Goal: Task Accomplishment & Management: Complete application form

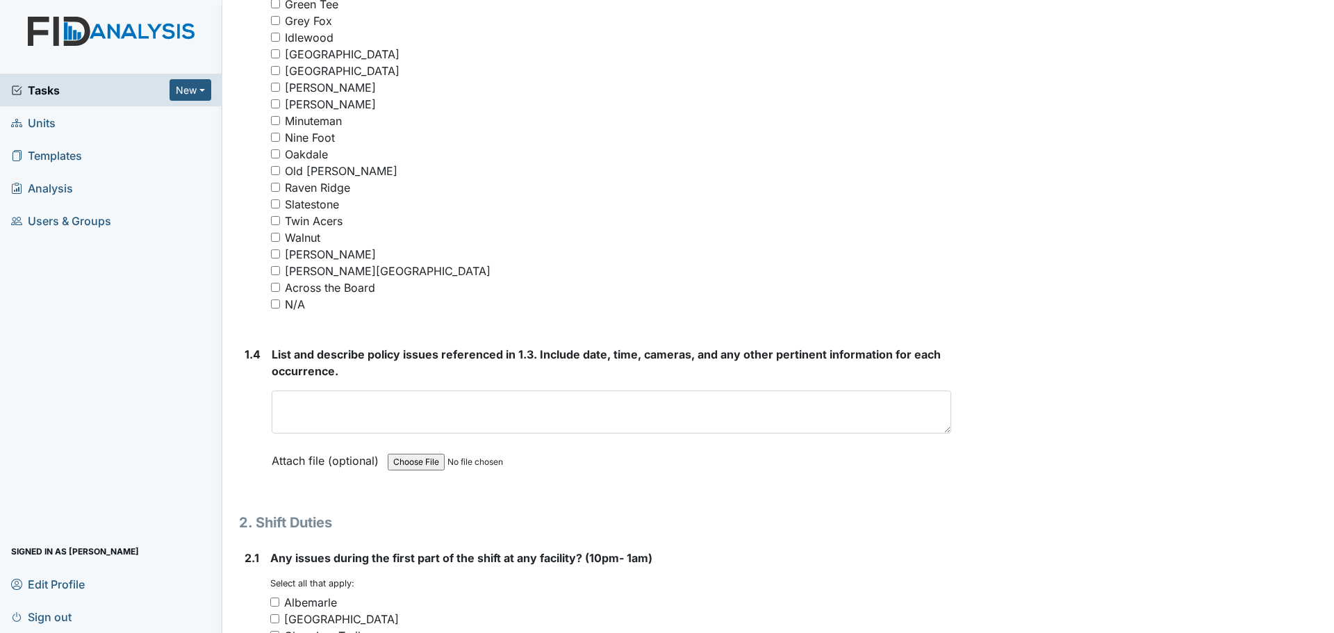
scroll to position [1181, 0]
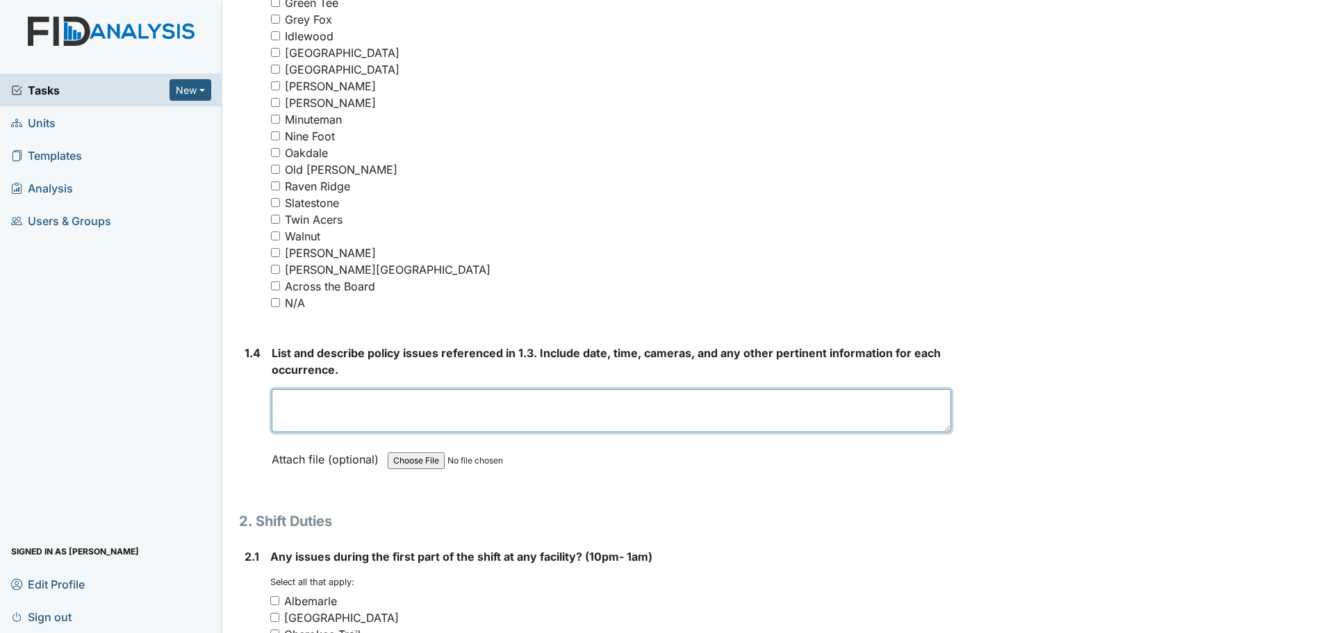
click at [551, 415] on textarea at bounding box center [611, 410] width 679 height 43
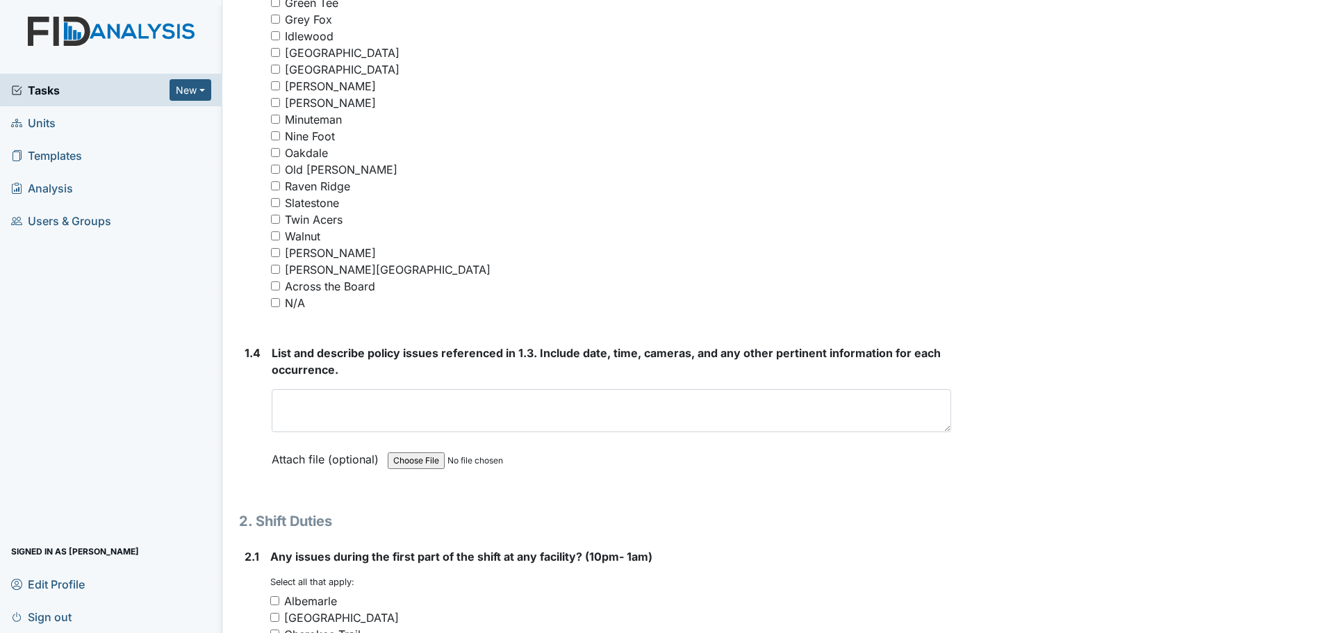
click at [275, 70] on input "[GEOGRAPHIC_DATA]" at bounding box center [275, 69] width 9 height 9
checkbox input "true"
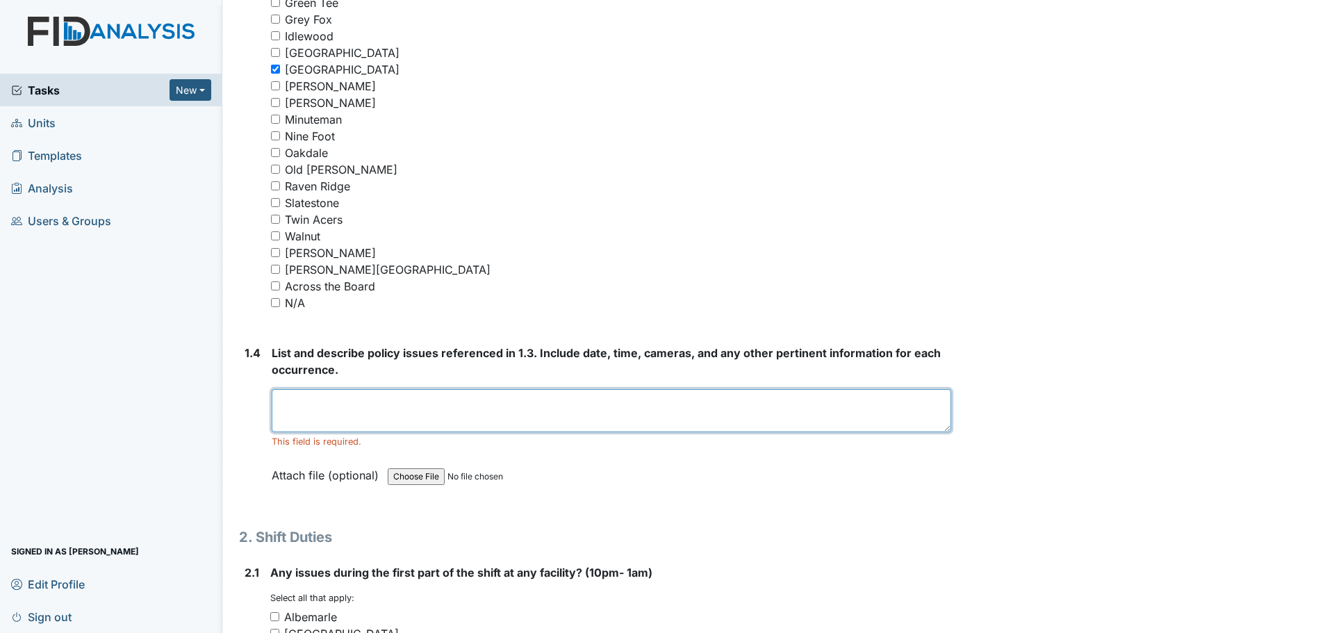
click at [496, 405] on textarea at bounding box center [611, 410] width 679 height 43
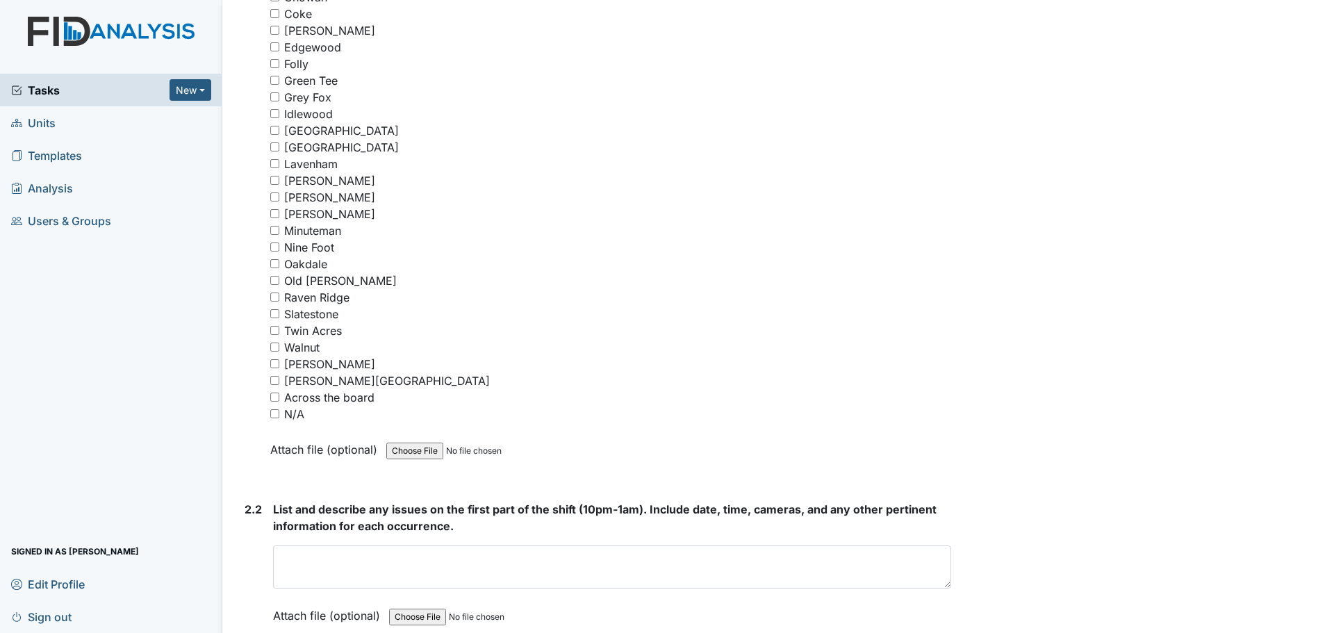
scroll to position [1876, 0]
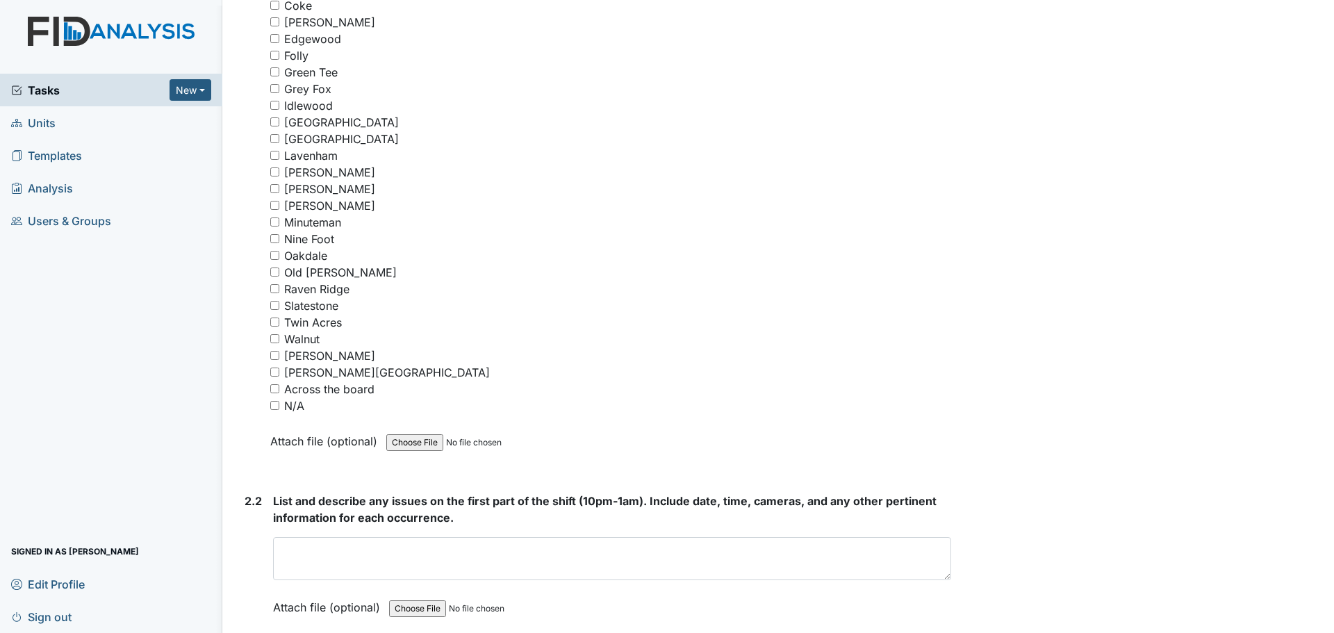
type textarea "The cameras and phones at [GEOGRAPHIC_DATA] went down at 12:37am. The cameras r…"
click at [276, 404] on input "N/A" at bounding box center [274, 405] width 9 height 9
checkbox input "true"
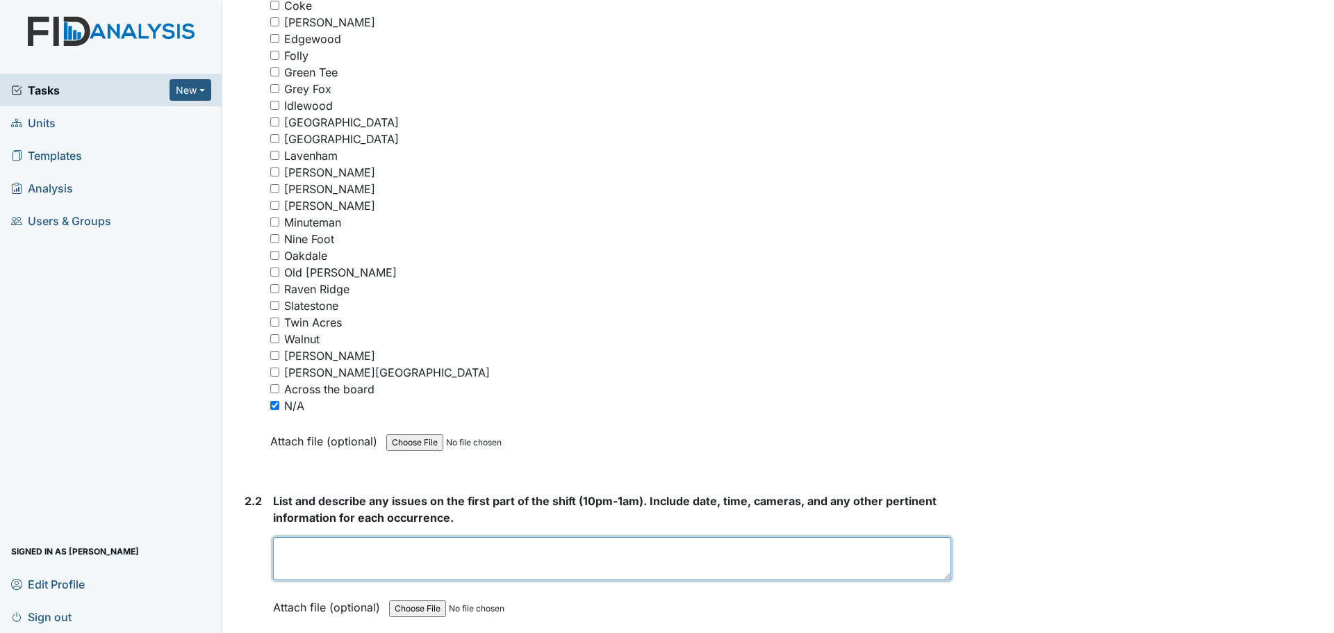
click at [484, 552] on textarea at bounding box center [612, 558] width 678 height 43
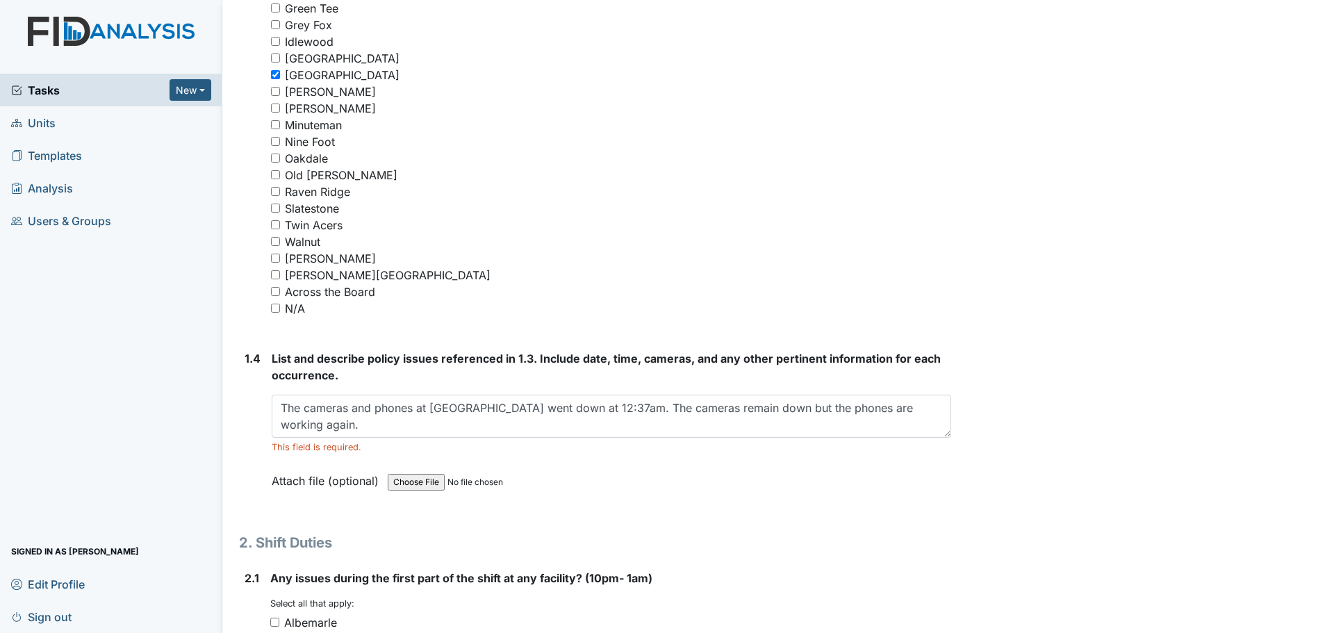
scroll to position [1181, 0]
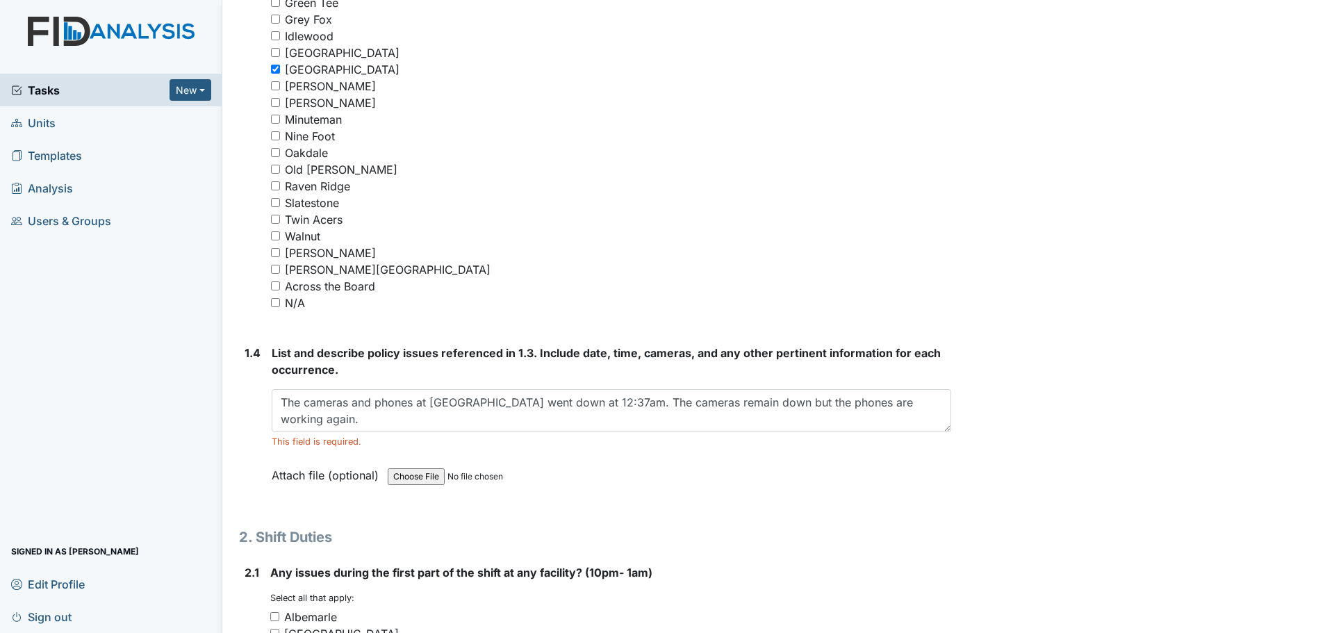
type textarea "Staff were cleaning and helping residents."
click at [274, 67] on input "[GEOGRAPHIC_DATA]" at bounding box center [275, 69] width 9 height 9
checkbox input "false"
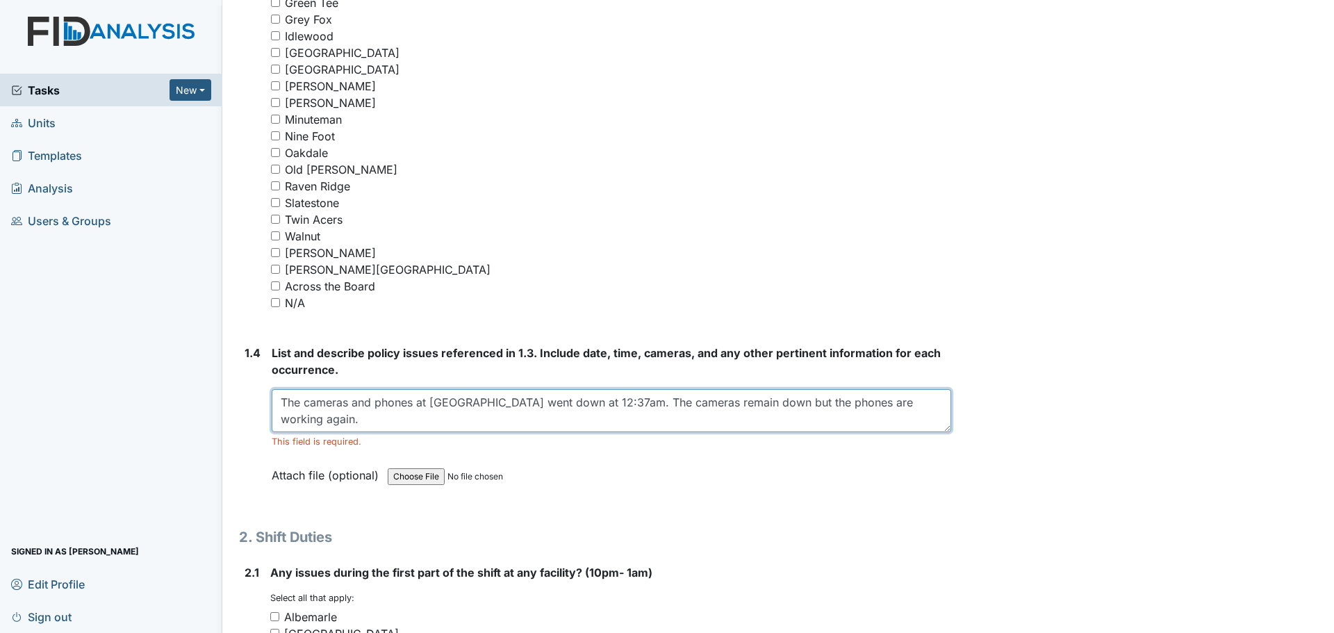
drag, startPoint x: 280, startPoint y: 399, endPoint x: 943, endPoint y: 410, distance: 662.8
click at [943, 410] on textarea "The cameras and phones at [GEOGRAPHIC_DATA] went down at 12:37am. The cameras r…" at bounding box center [611, 410] width 679 height 43
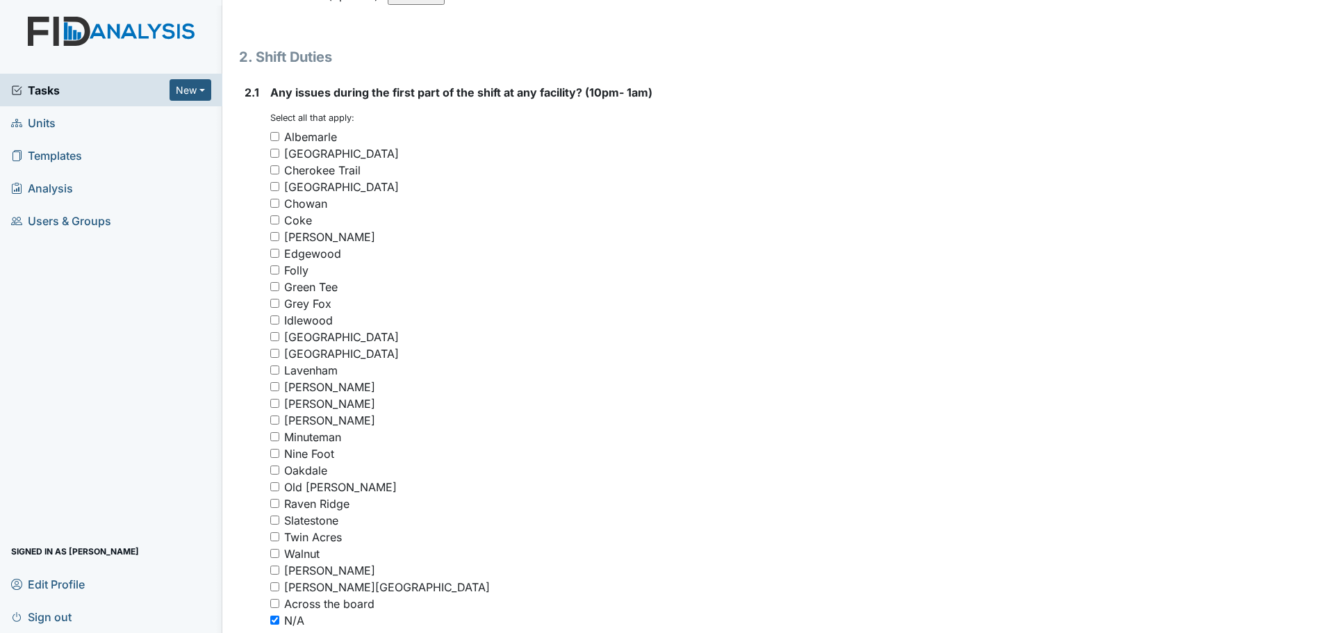
scroll to position [1945, 0]
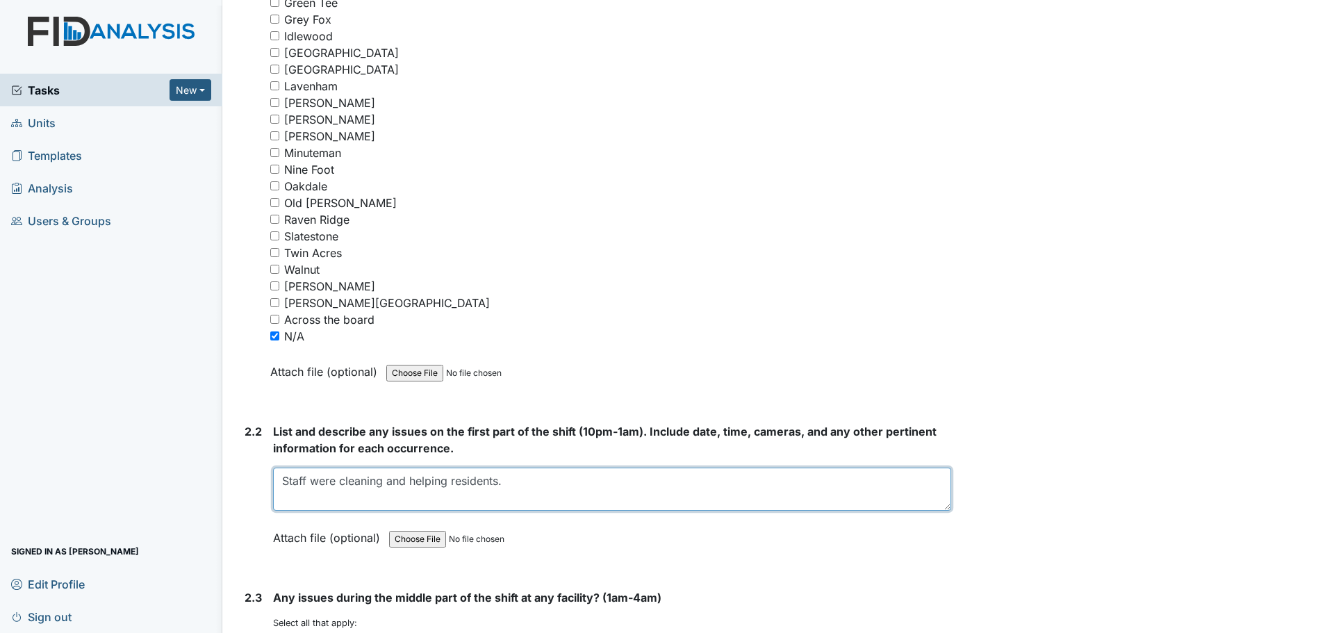
drag, startPoint x: 506, startPoint y: 481, endPoint x: 261, endPoint y: 483, distance: 245.9
click at [261, 483] on div "2.2 List and describe any issues on the first part of the shift (10pm-1am). Inc…" at bounding box center [595, 495] width 712 height 144
paste textarea "The cameras and phones at [GEOGRAPHIC_DATA] went down at 12:37am. The cameras r…"
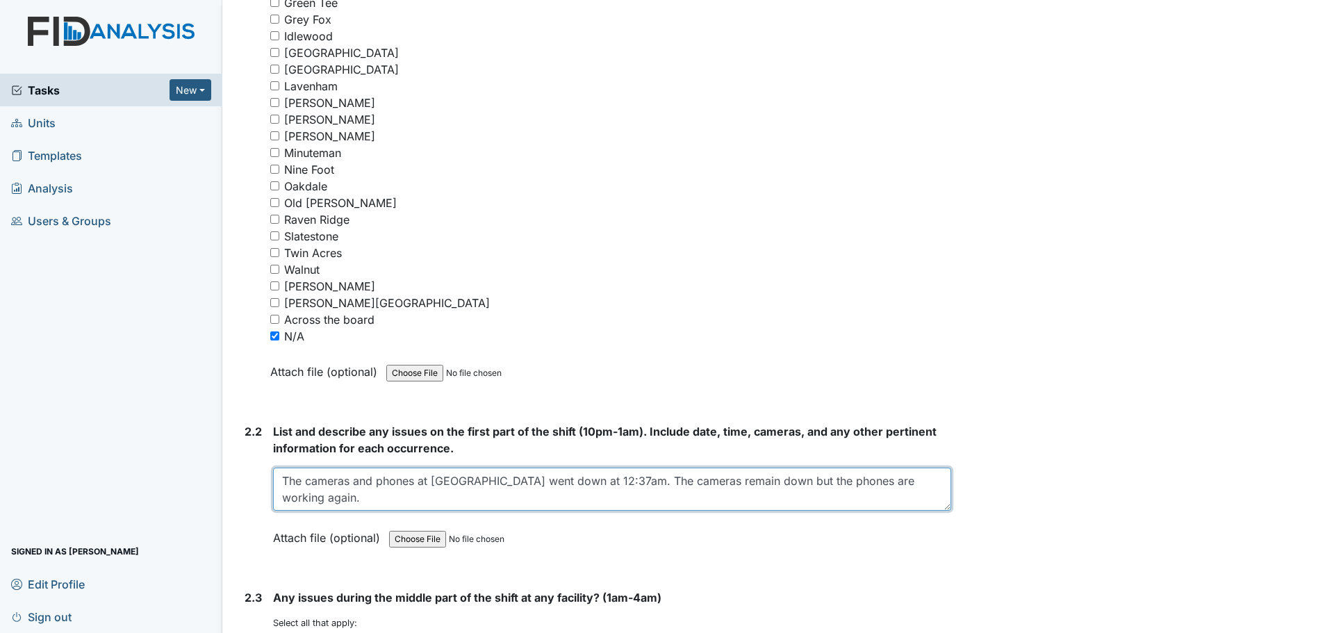
type textarea "The cameras and phones at [GEOGRAPHIC_DATA] went down at 12:37am. The cameras r…"
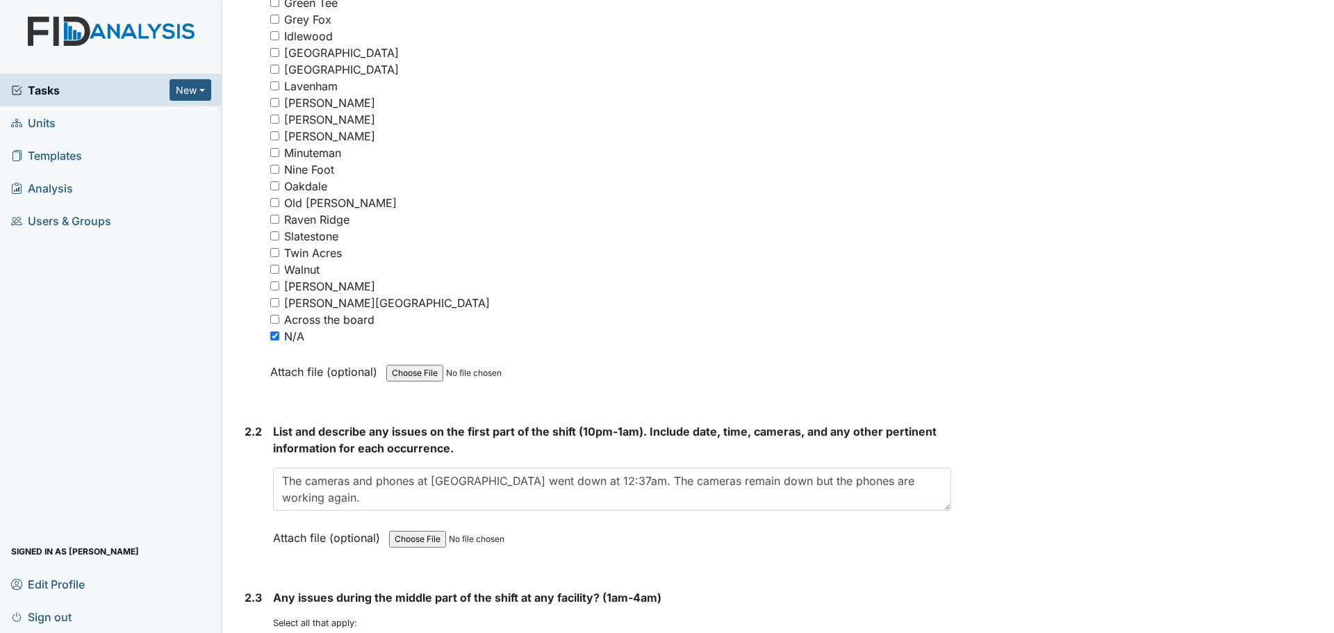
click at [276, 334] on input "N/A" at bounding box center [274, 335] width 9 height 9
checkbox input "false"
click at [278, 67] on input "[GEOGRAPHIC_DATA]" at bounding box center [274, 69] width 9 height 9
checkbox input "true"
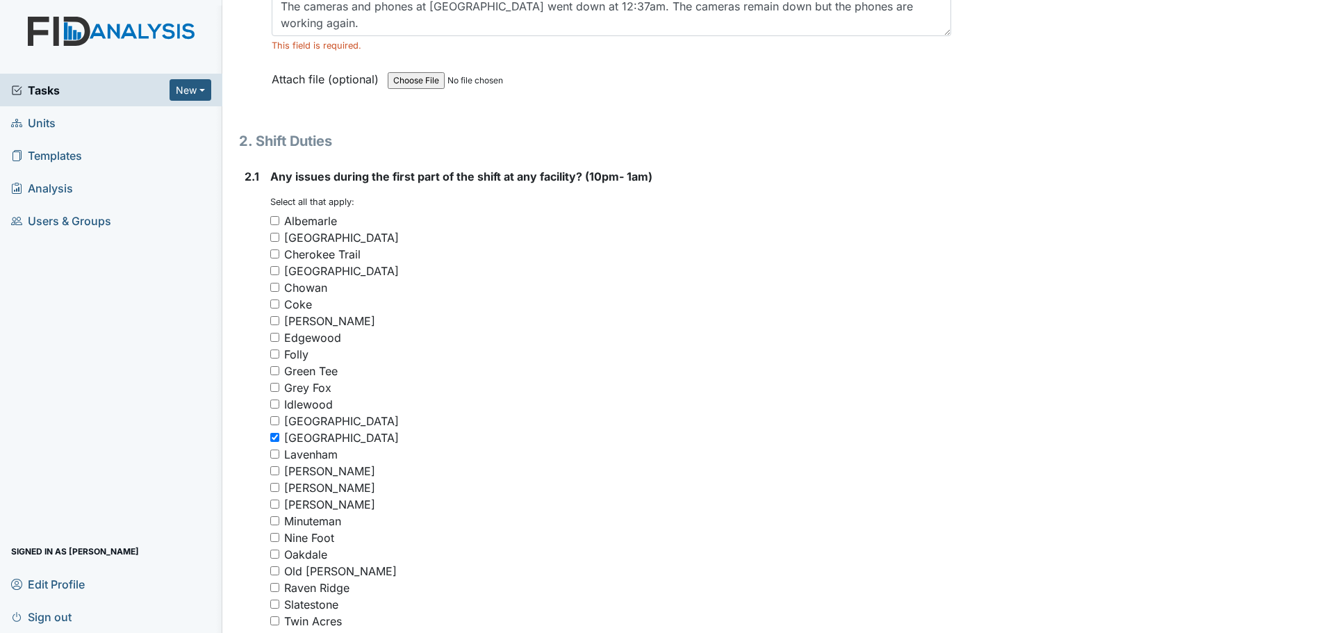
scroll to position [1250, 0]
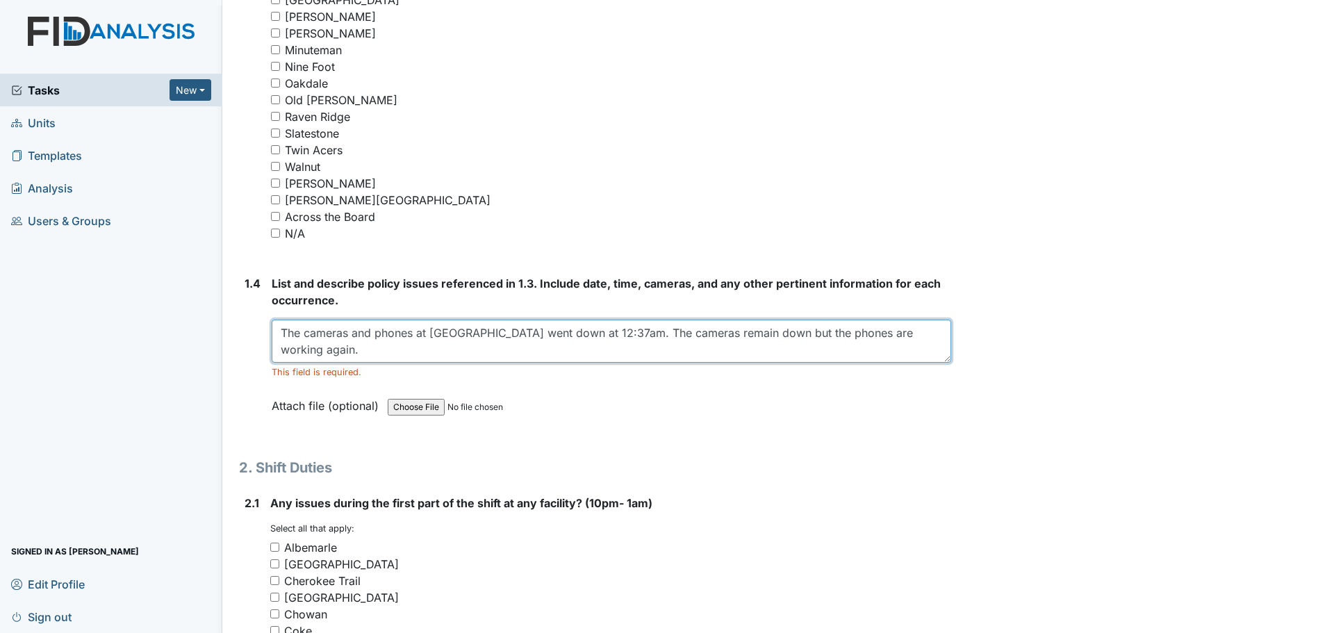
drag, startPoint x: 283, startPoint y: 332, endPoint x: 955, endPoint y: 331, distance: 672.4
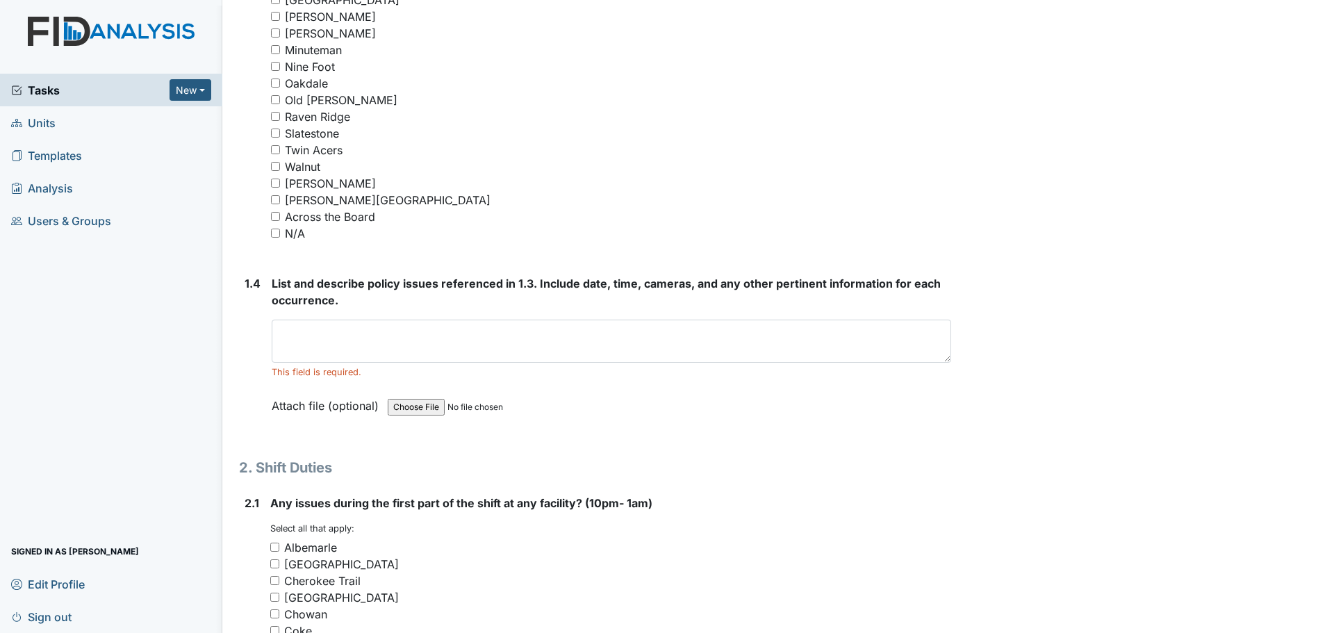
click at [279, 233] on input "N/A" at bounding box center [275, 233] width 9 height 9
checkbox input "true"
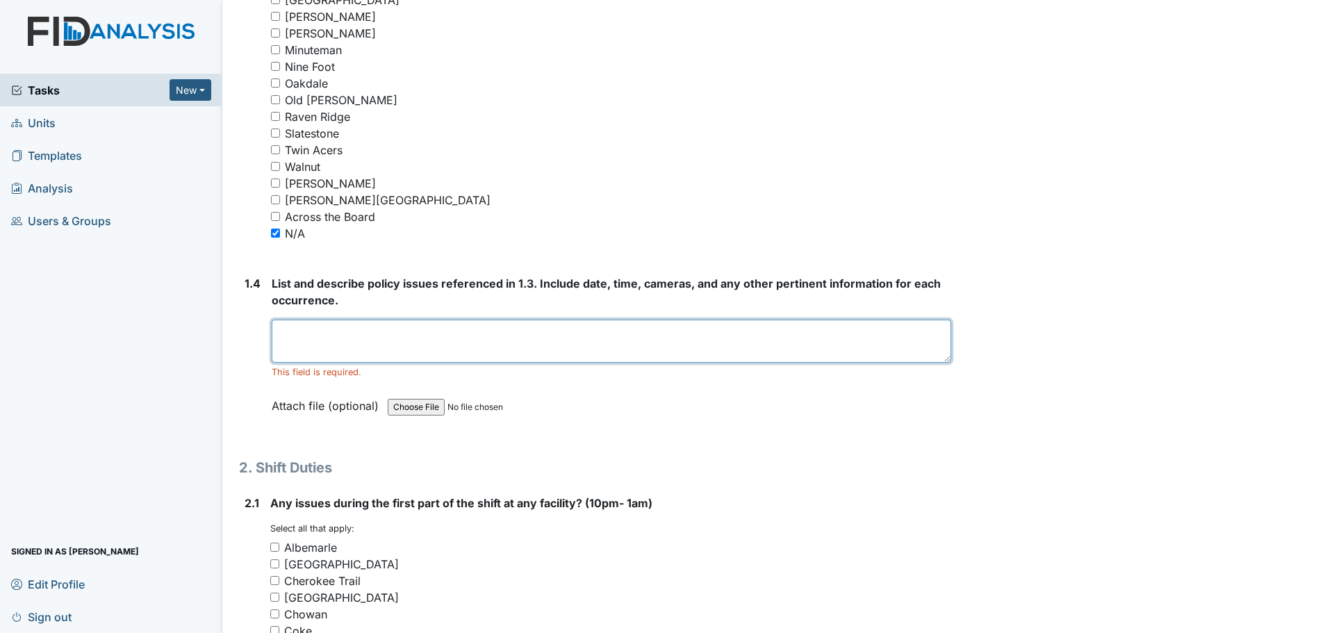
click at [398, 340] on textarea at bounding box center [611, 341] width 679 height 43
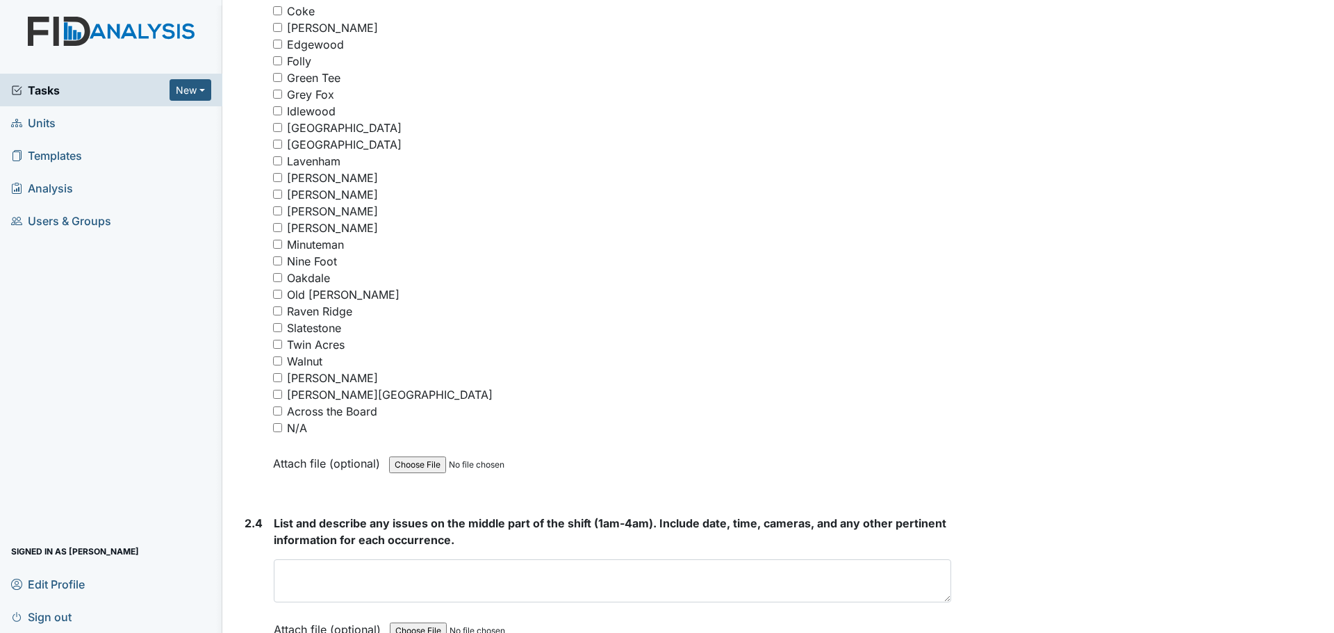
scroll to position [2709, 0]
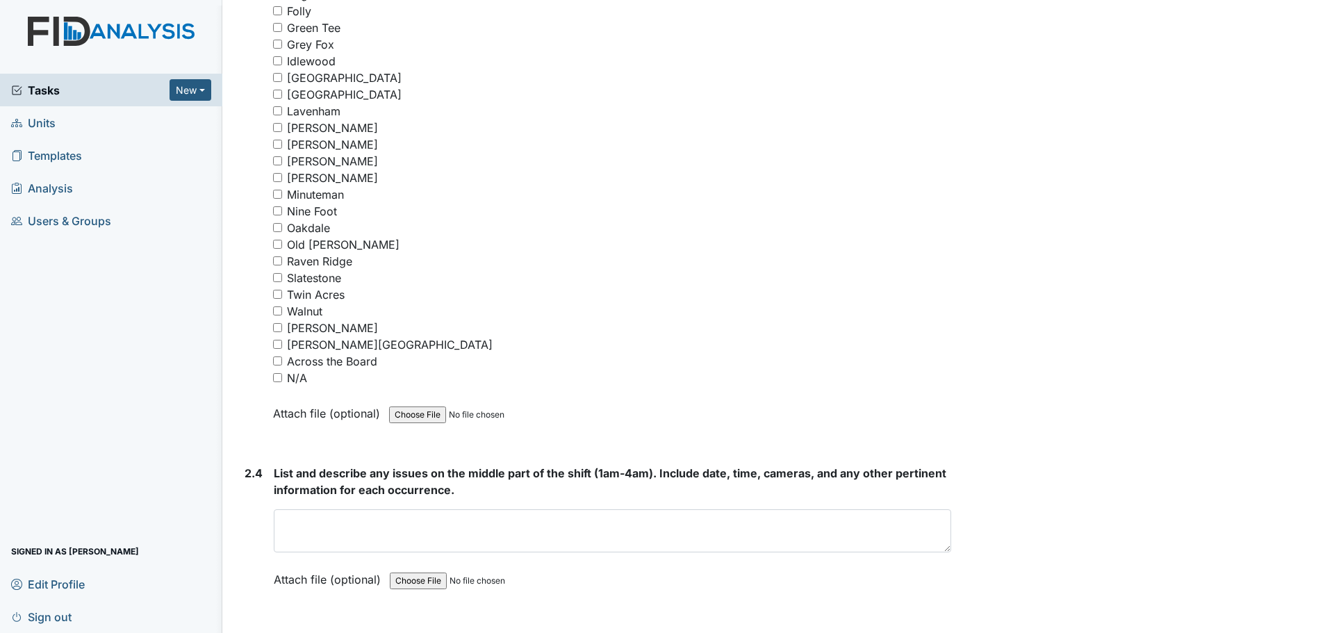
type textarea "Nothing to report."
click at [274, 375] on input "N/A" at bounding box center [277, 377] width 9 height 9
checkbox input "true"
click at [551, 513] on textarea at bounding box center [612, 530] width 677 height 43
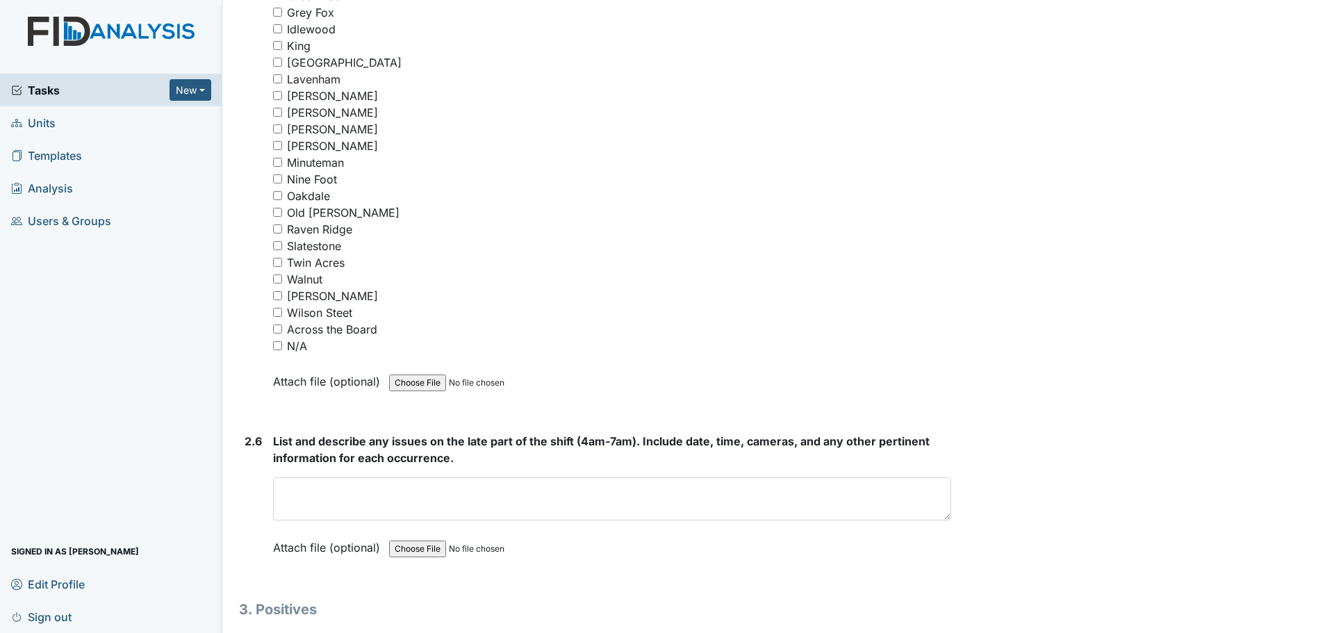
scroll to position [3797, 0]
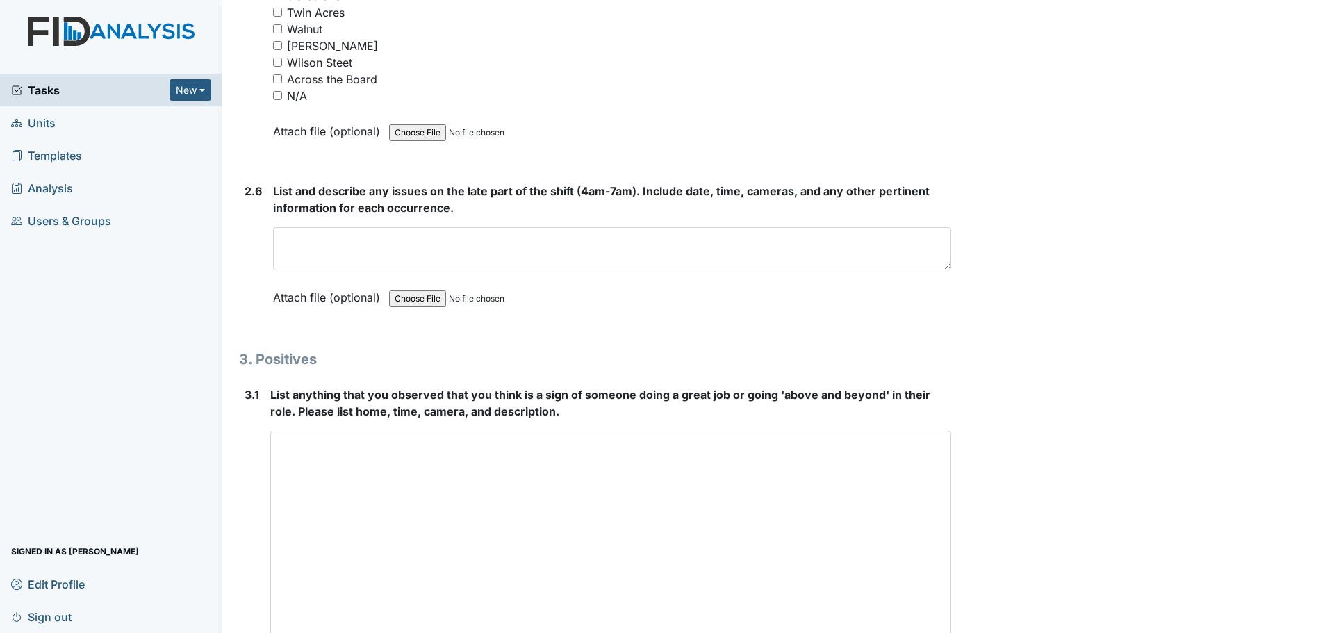
drag, startPoint x: 939, startPoint y: 499, endPoint x: 893, endPoint y: 666, distance: 172.2
click at [893, 632] on html "Tasks New Form Inspection Document Bundle Units Templates Analysis Users & Grou…" at bounding box center [667, 316] width 1334 height 633
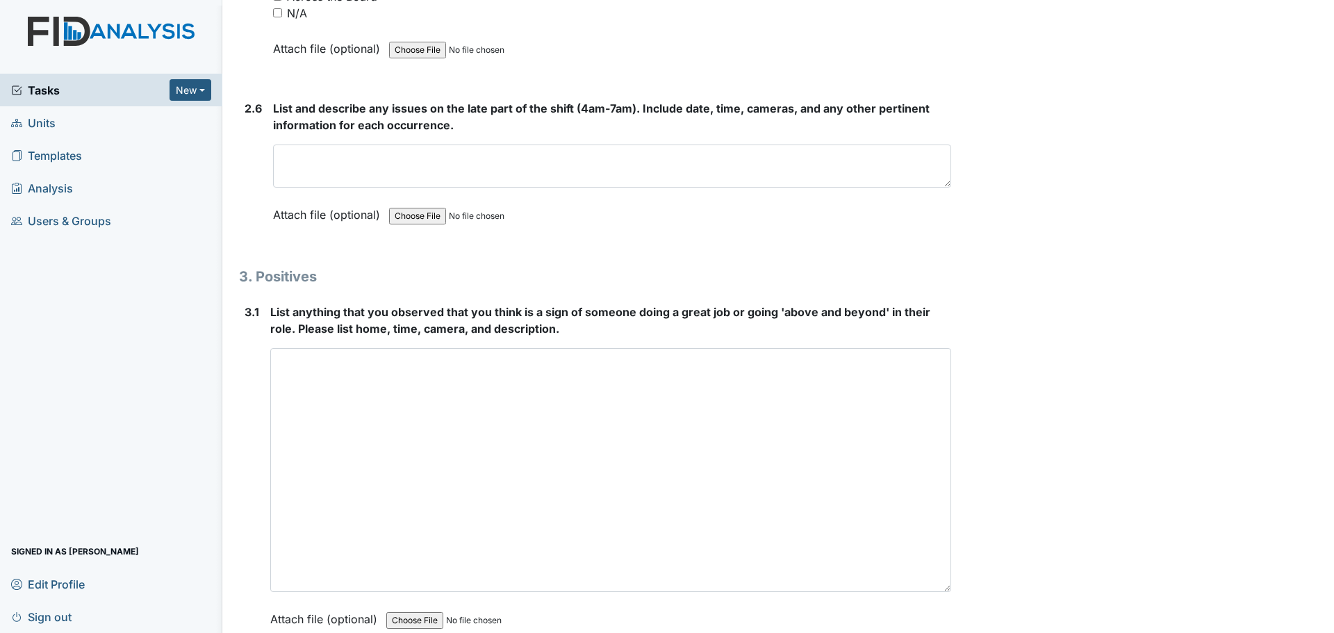
scroll to position [3998, 0]
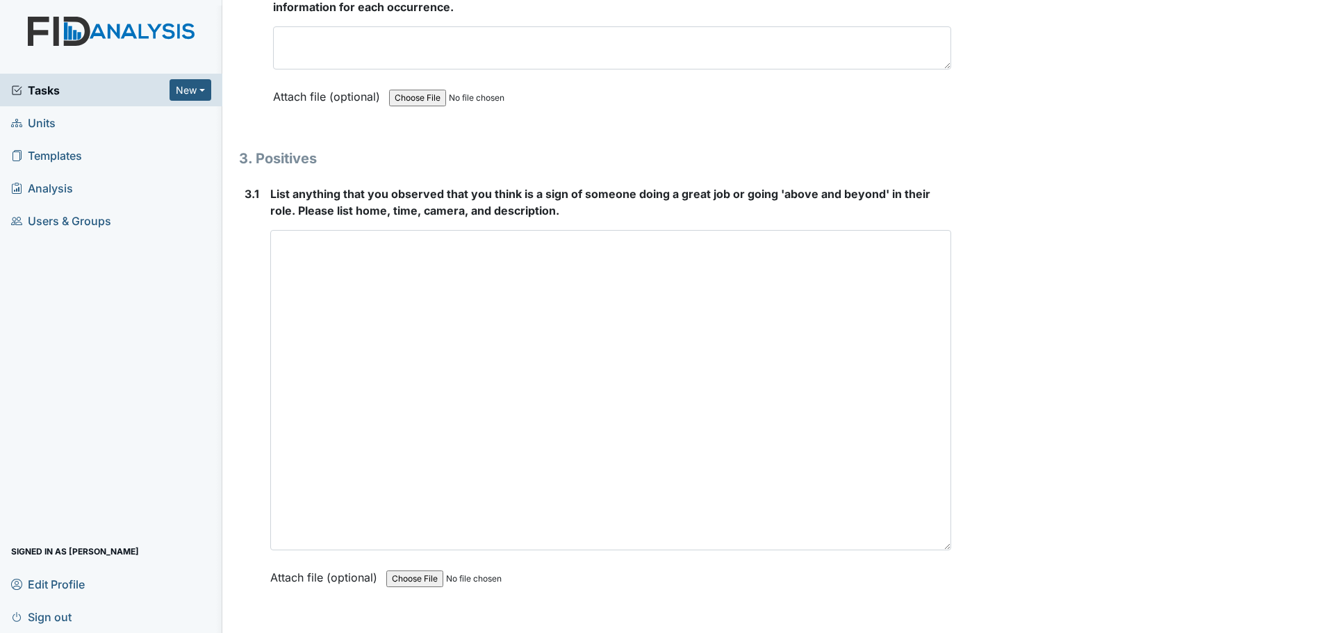
drag, startPoint x: 937, startPoint y: 470, endPoint x: 999, endPoint y: 666, distance: 204.8
click at [999, 632] on html "Tasks New Form Inspection Document Bundle Units Templates Analysis Users & Grou…" at bounding box center [667, 316] width 1334 height 633
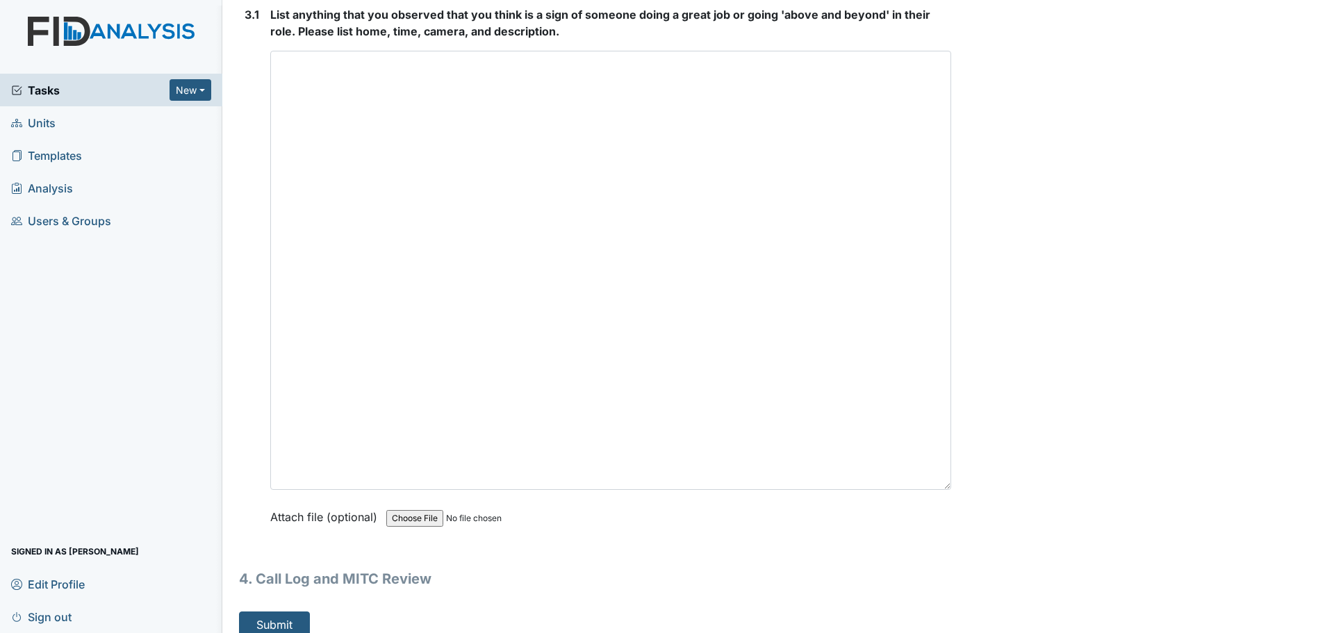
scroll to position [4193, 0]
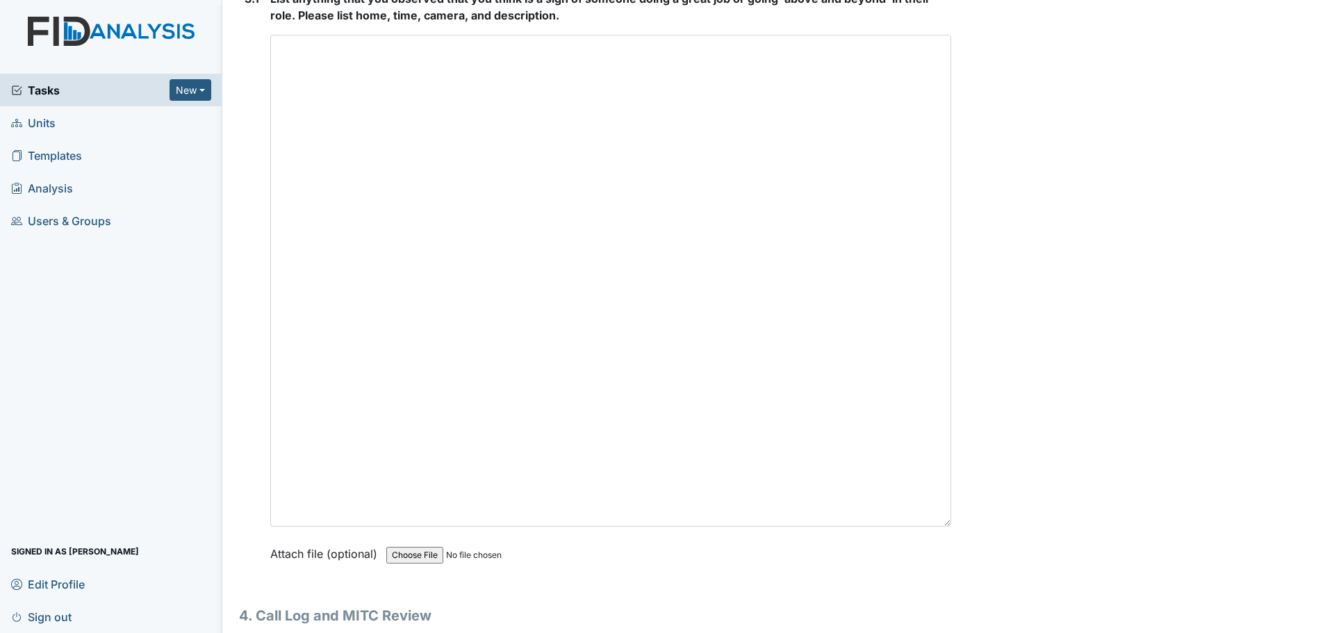
drag, startPoint x: 945, startPoint y: 511, endPoint x: 912, endPoint y: 513, distance: 33.5
type textarea "Staff were cleaning and helping residents."
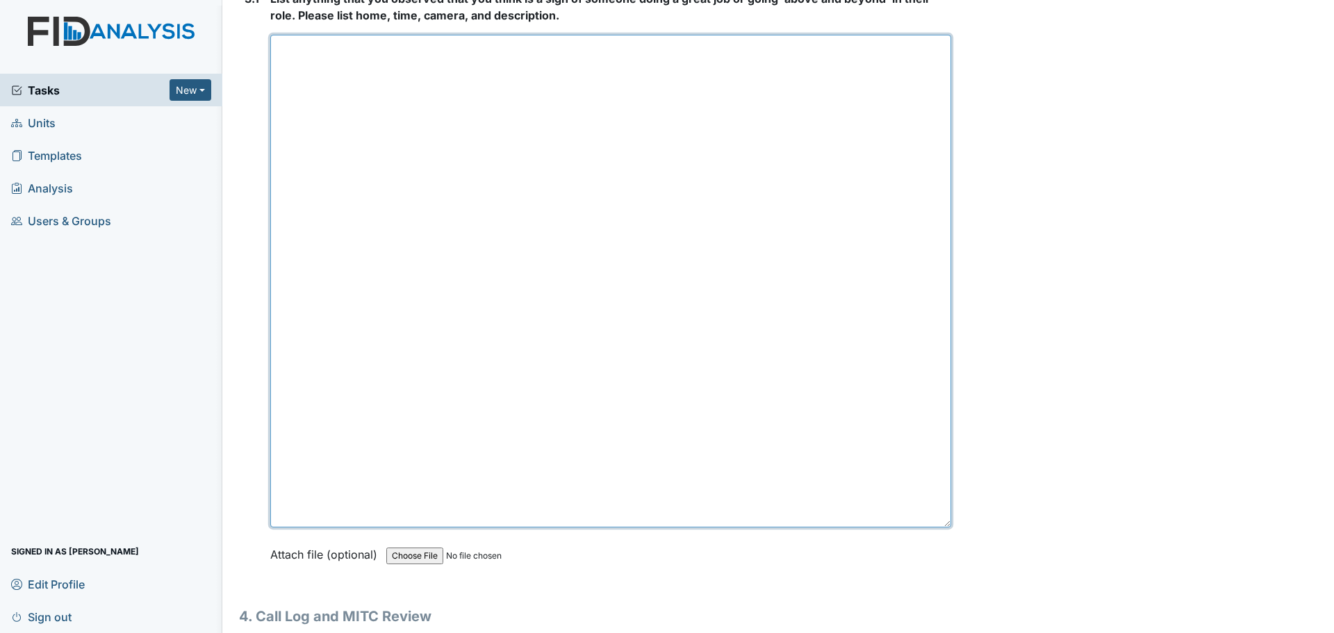
click at [806, 429] on textarea at bounding box center [610, 281] width 681 height 493
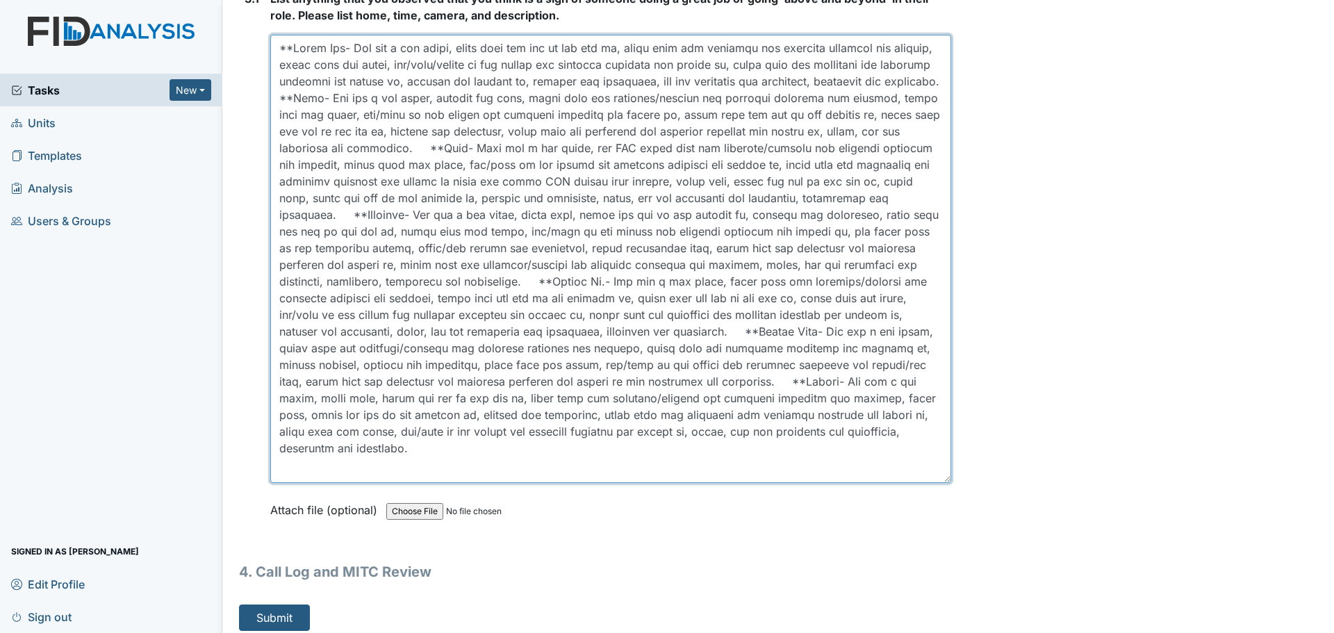
drag, startPoint x: 940, startPoint y: 522, endPoint x: 939, endPoint y: 478, distance: 44.5
click at [939, 478] on textarea at bounding box center [610, 259] width 681 height 448
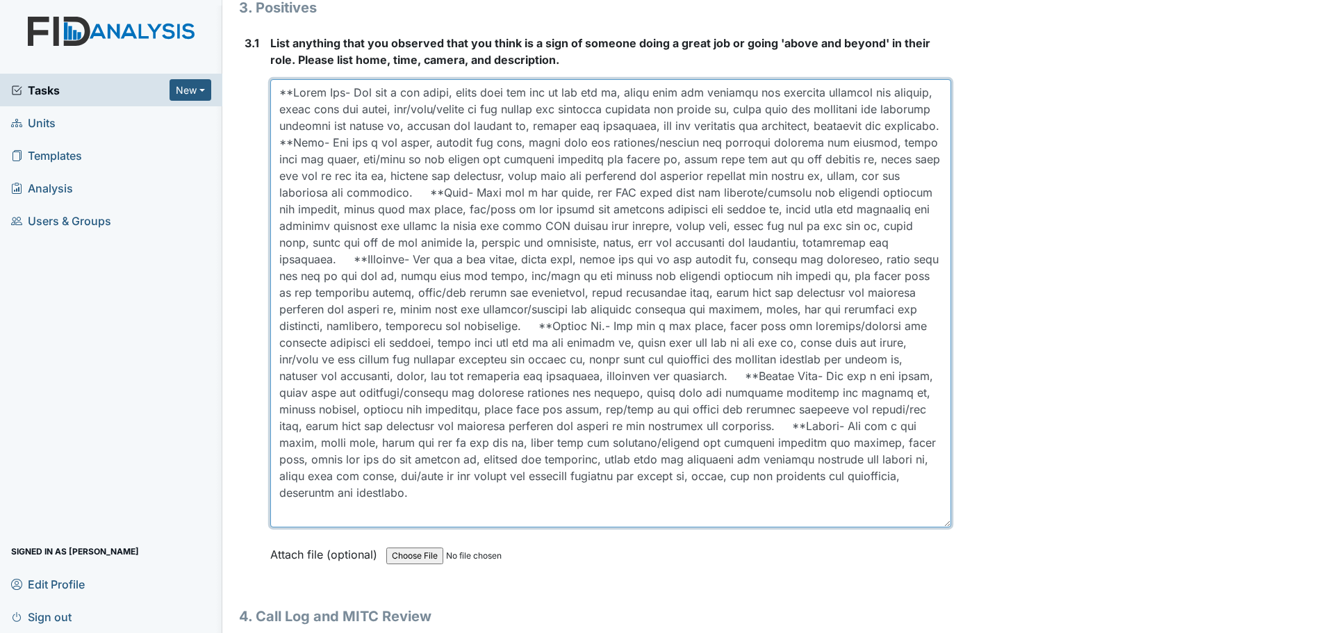
scroll to position [4124, 0]
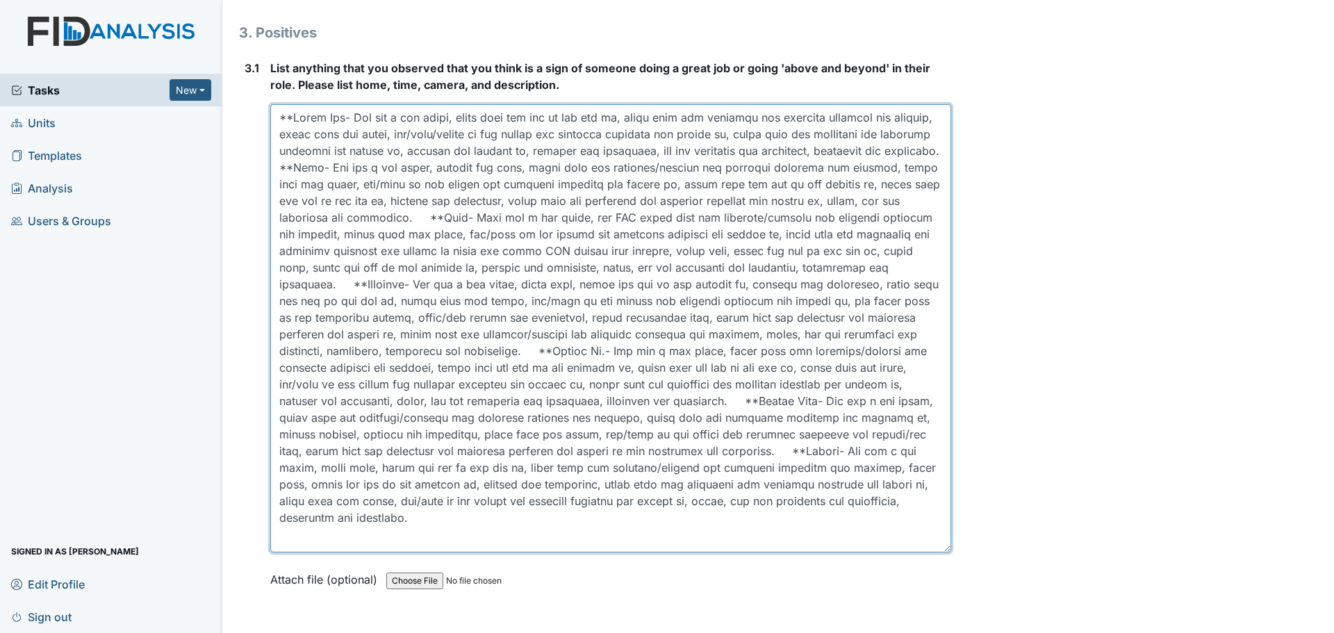
type textarea "**Green Tee- She did a med count, wiped down and mop in the med rm, wiped down …"
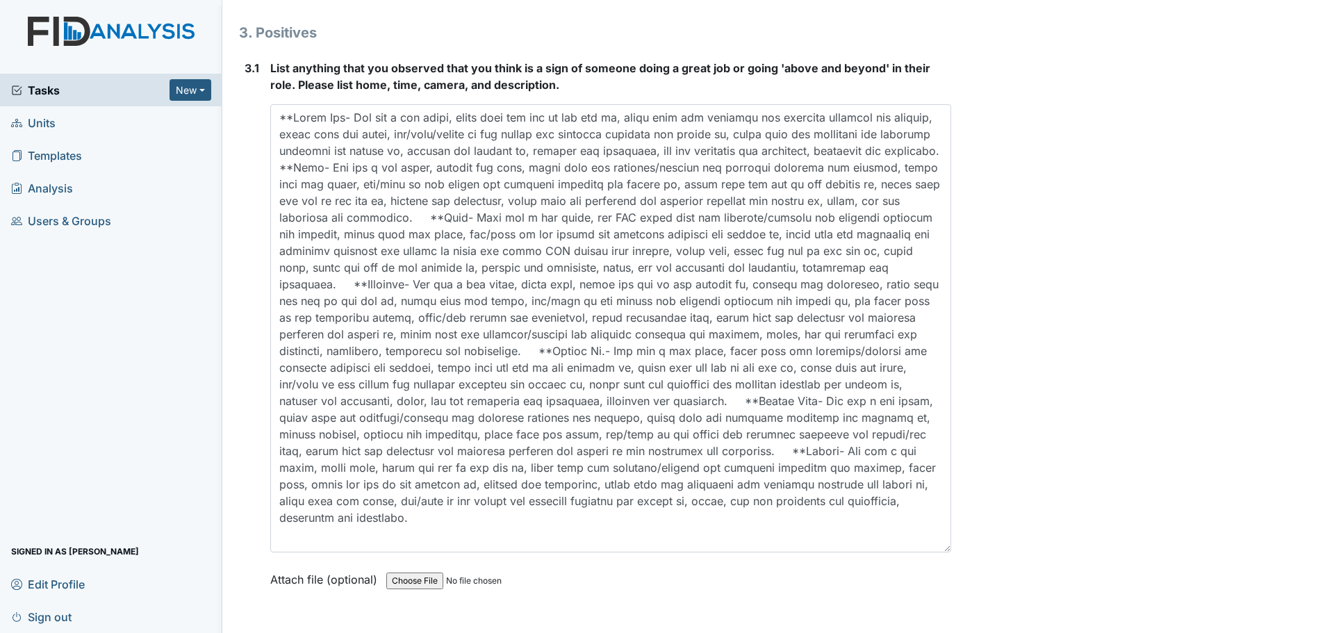
click at [342, 587] on label "Attach file (optional)" at bounding box center [326, 575] width 113 height 24
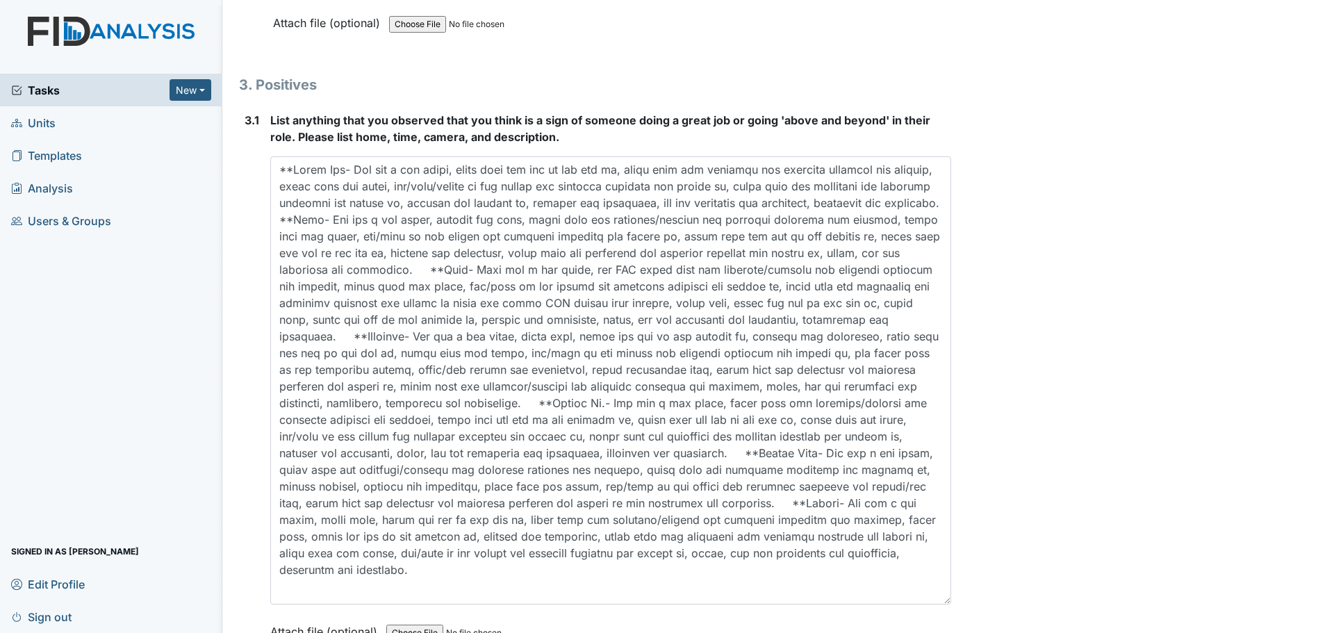
scroll to position [3915, 0]
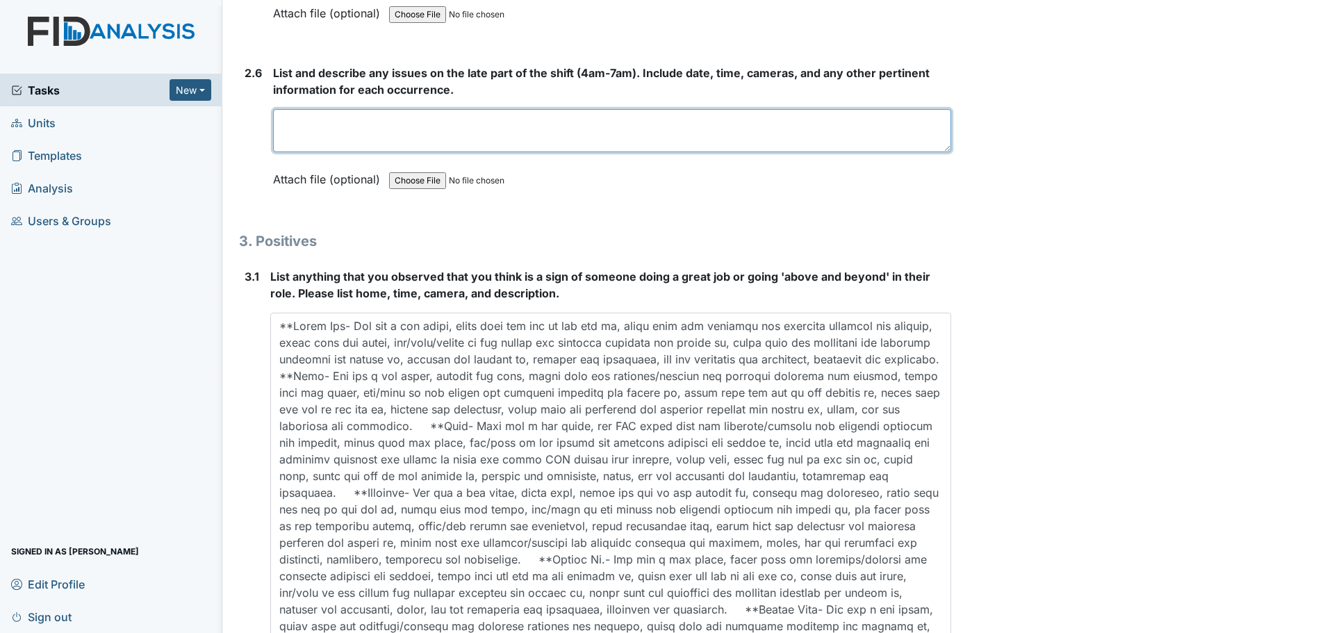
click at [518, 140] on textarea at bounding box center [612, 130] width 678 height 43
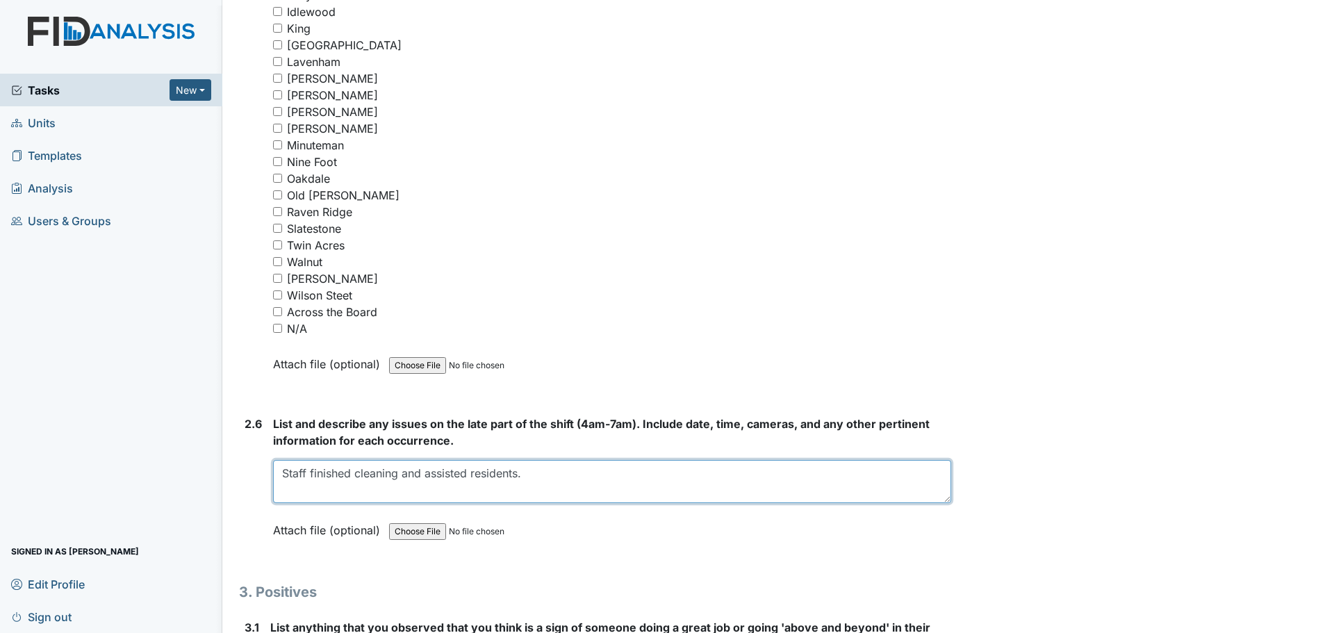
scroll to position [3568, 0]
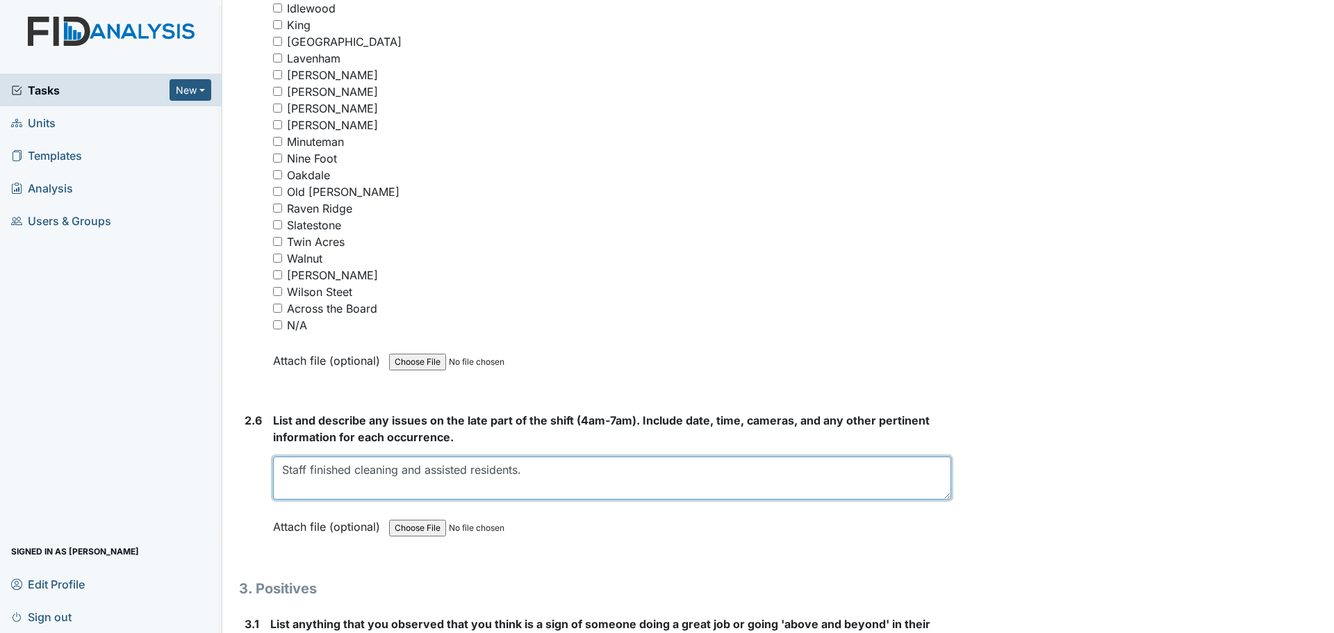
type textarea "Staff finished cleaning and assisted residents."
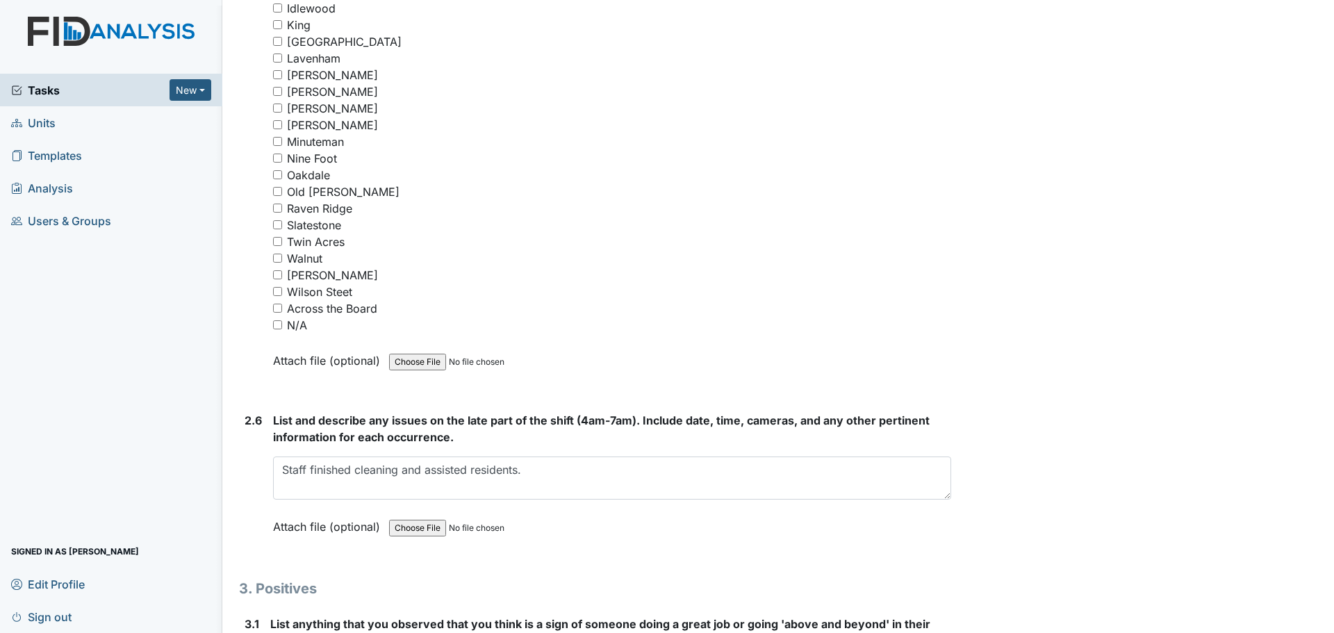
click at [279, 326] on input "N/A" at bounding box center [277, 324] width 9 height 9
checkbox input "true"
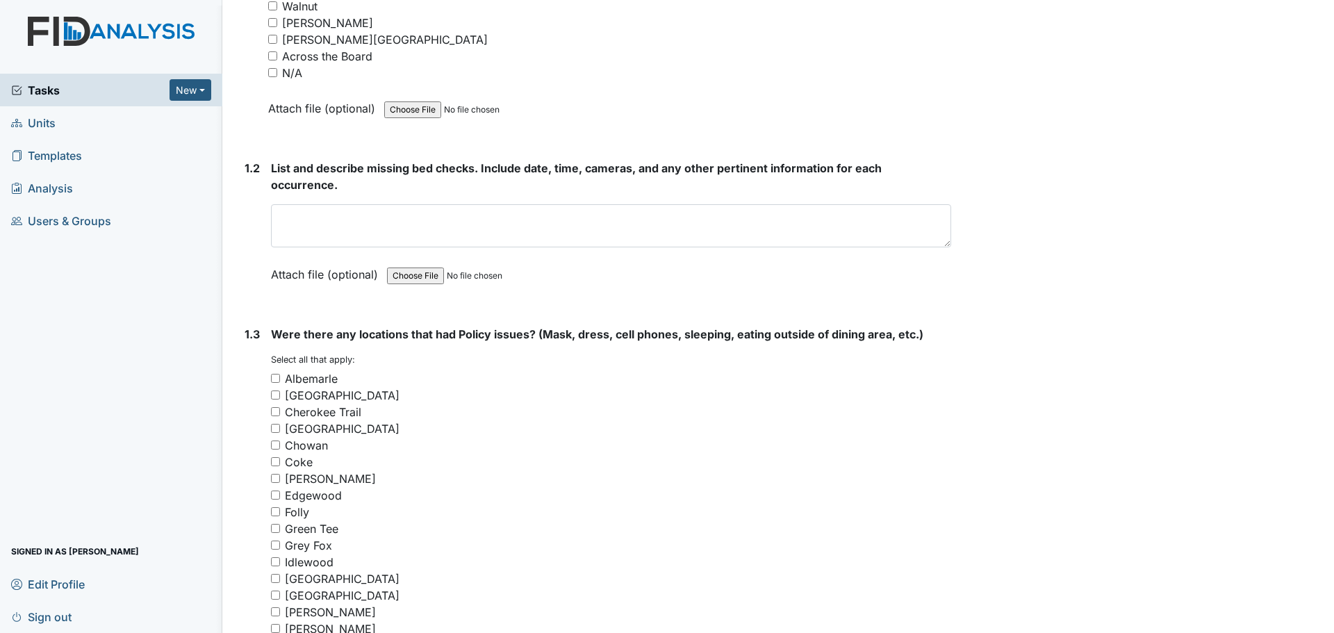
scroll to position [650, 0]
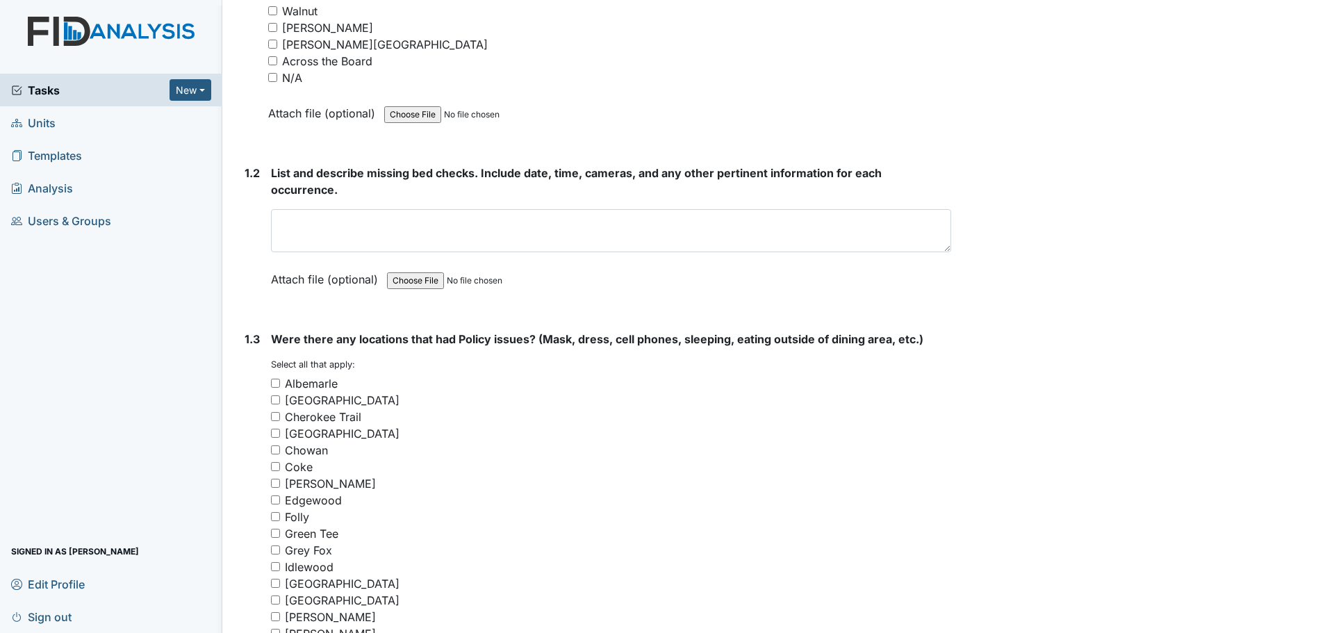
click at [275, 76] on input "N/A" at bounding box center [272, 77] width 9 height 9
checkbox input "true"
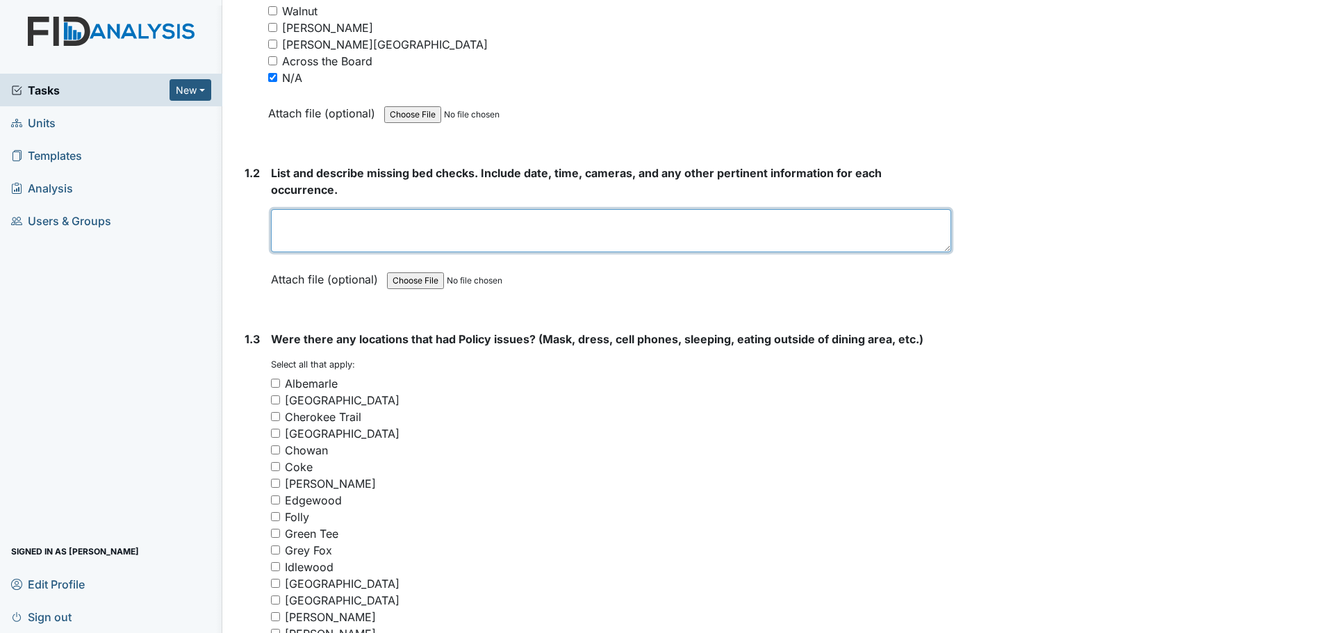
click at [418, 238] on textarea at bounding box center [611, 230] width 680 height 43
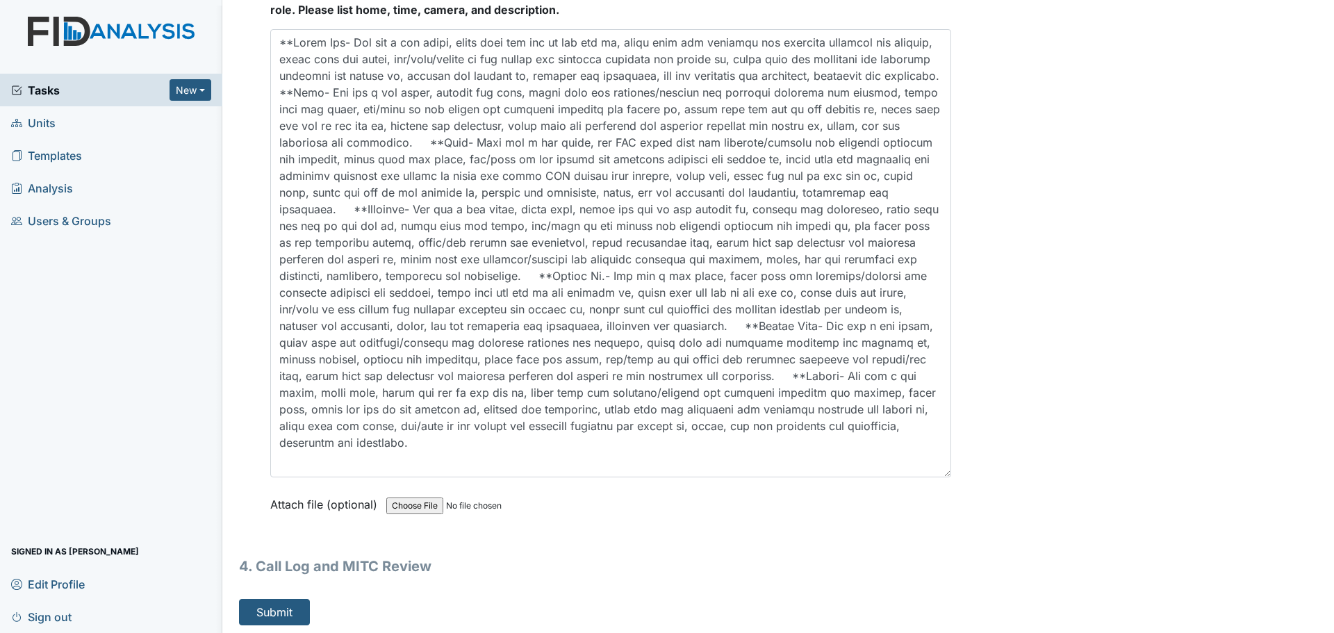
scroll to position [4202, 0]
type textarea "Staff did their bed checks."
click at [260, 609] on button "Submit" at bounding box center [274, 608] width 71 height 26
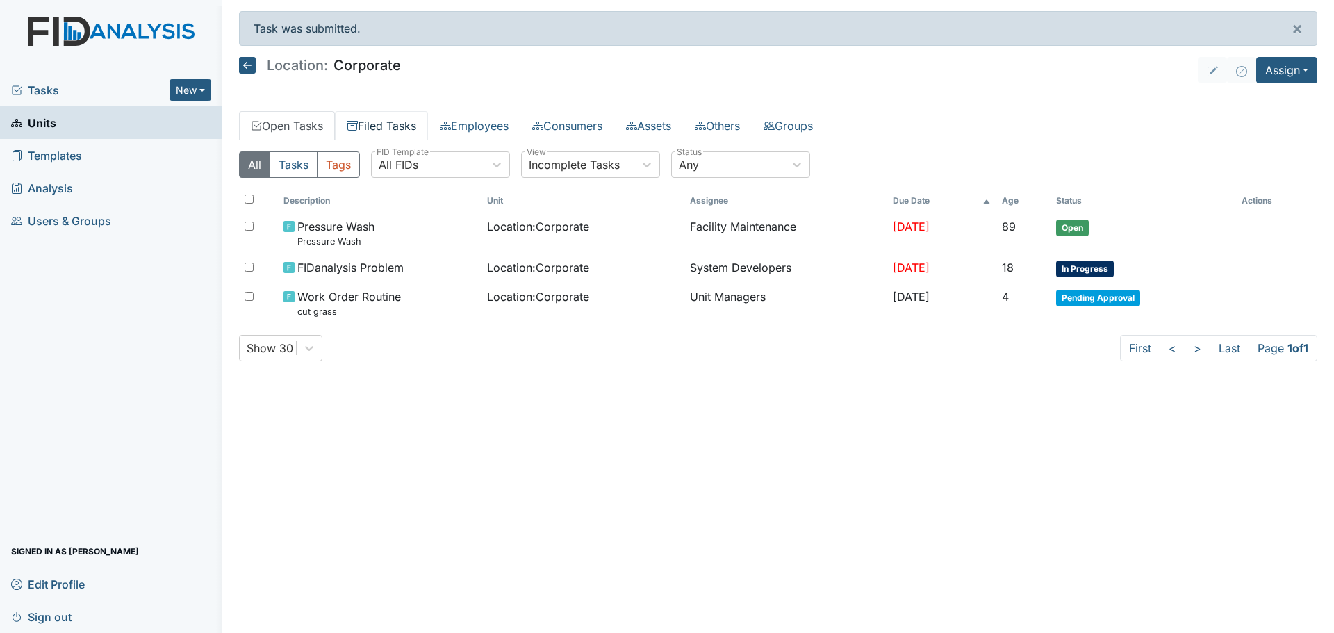
click at [386, 127] on link "Filed Tasks" at bounding box center [381, 125] width 93 height 29
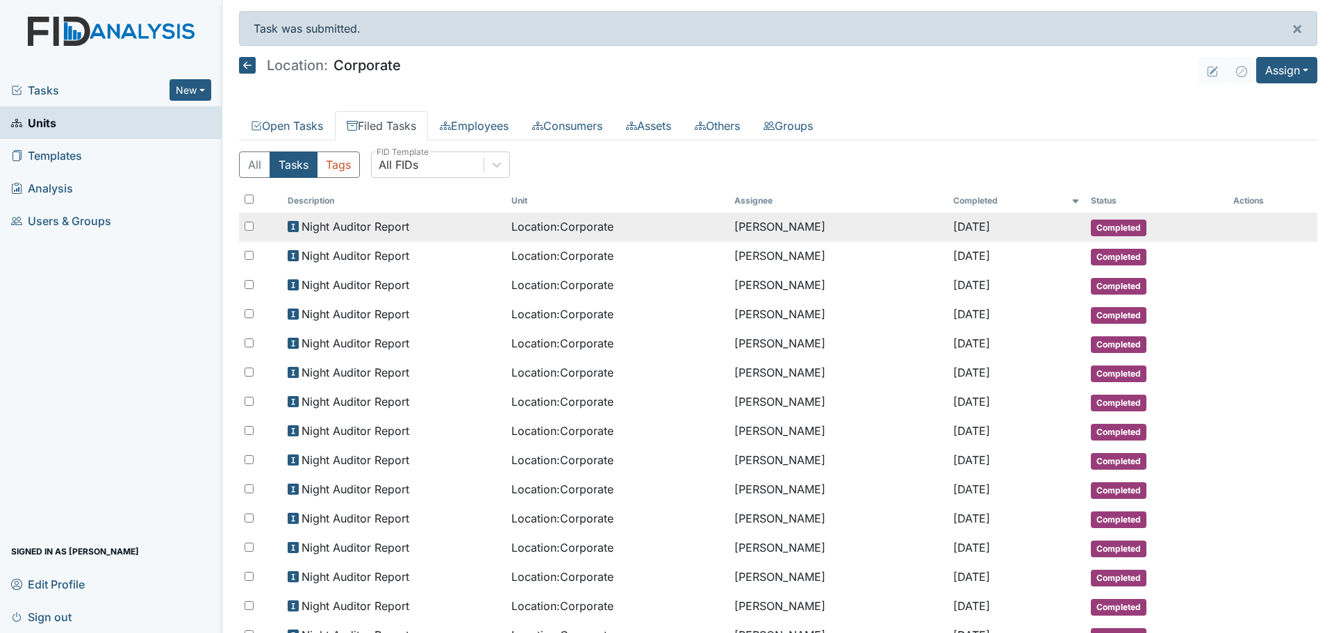
click at [416, 234] on div "Night Auditor Report" at bounding box center [394, 226] width 213 height 17
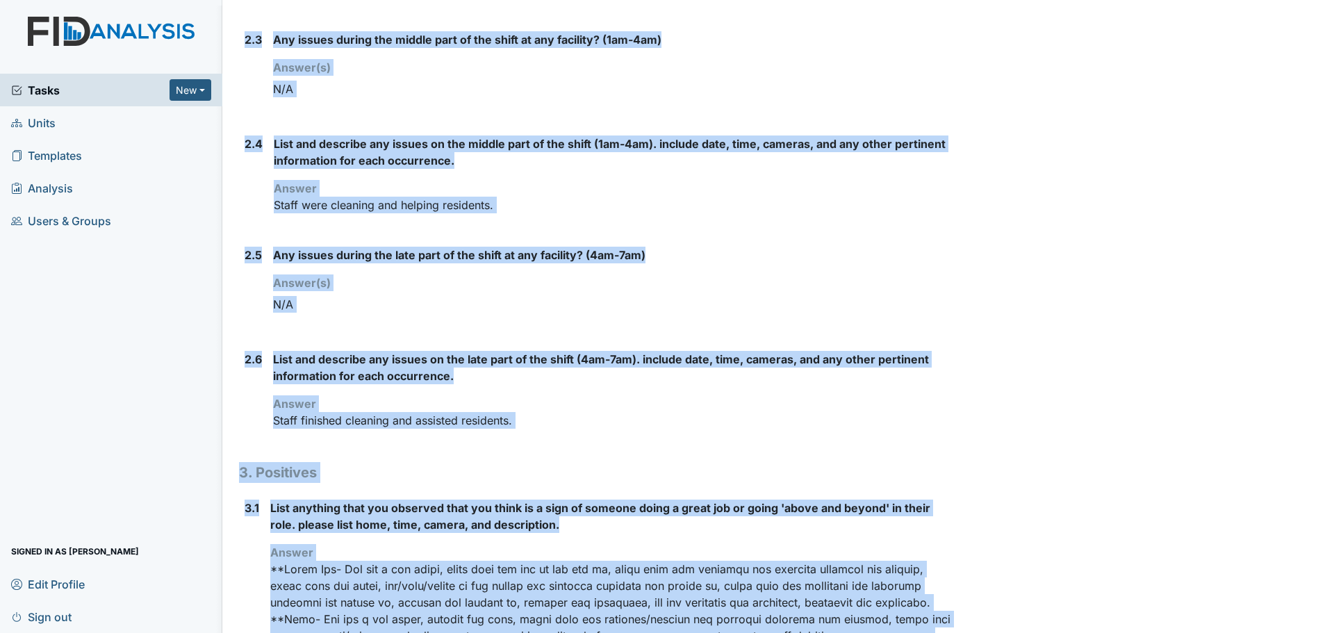
scroll to position [1353, 0]
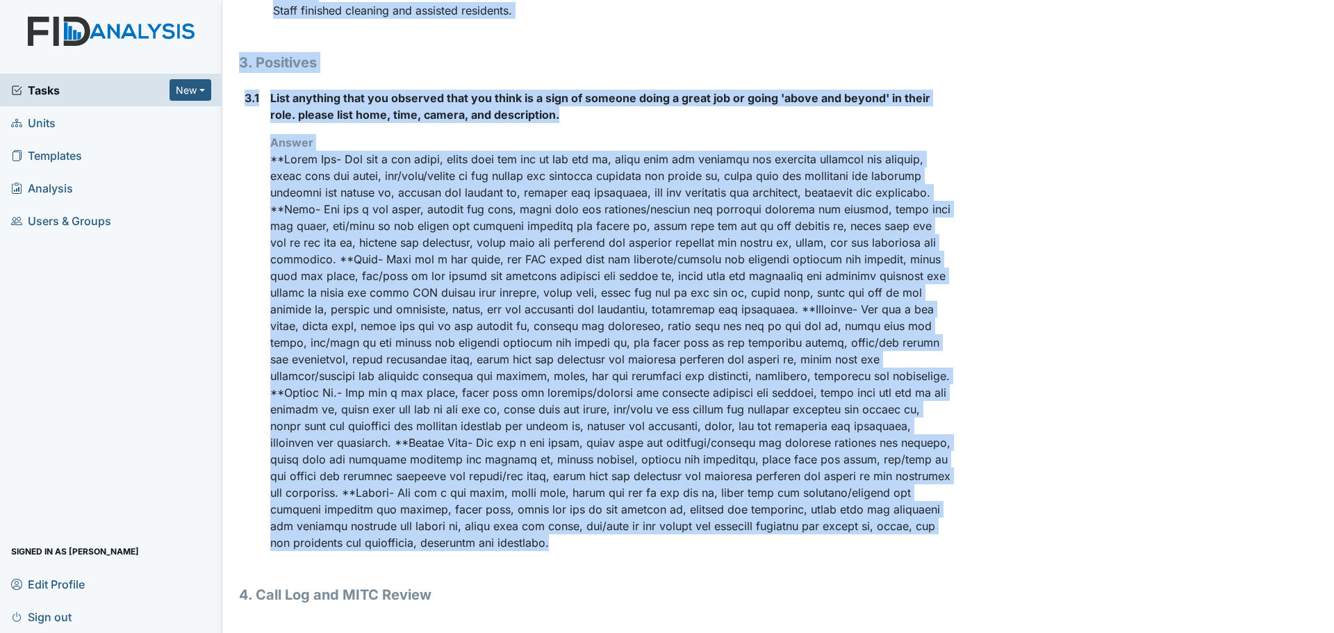
drag, startPoint x: 240, startPoint y: 73, endPoint x: 514, endPoint y: 549, distance: 549.0
copy div "Location: Corporate Assignee: [PERSON_NAME] Creator: [PERSON_NAME] Remediator: …"
